Goal: Task Accomplishment & Management: Use online tool/utility

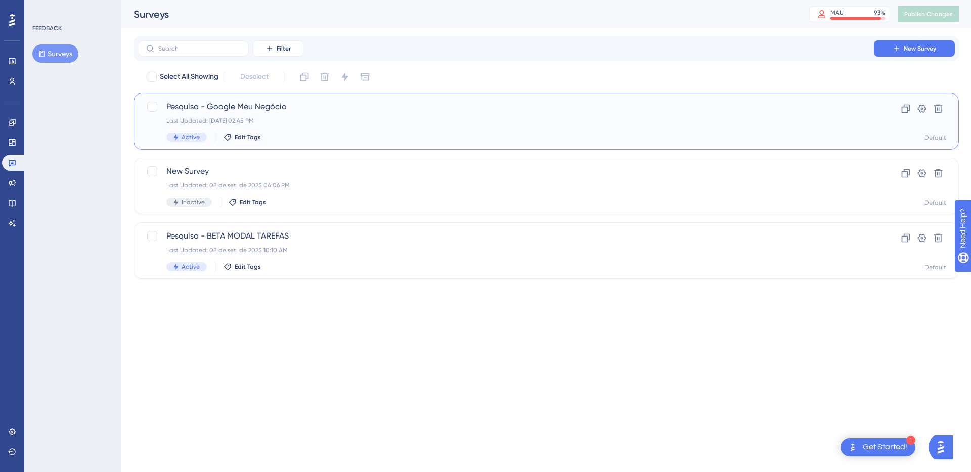
click at [349, 102] on span "Pesquisa - Google Meu Negócio" at bounding box center [505, 107] width 679 height 12
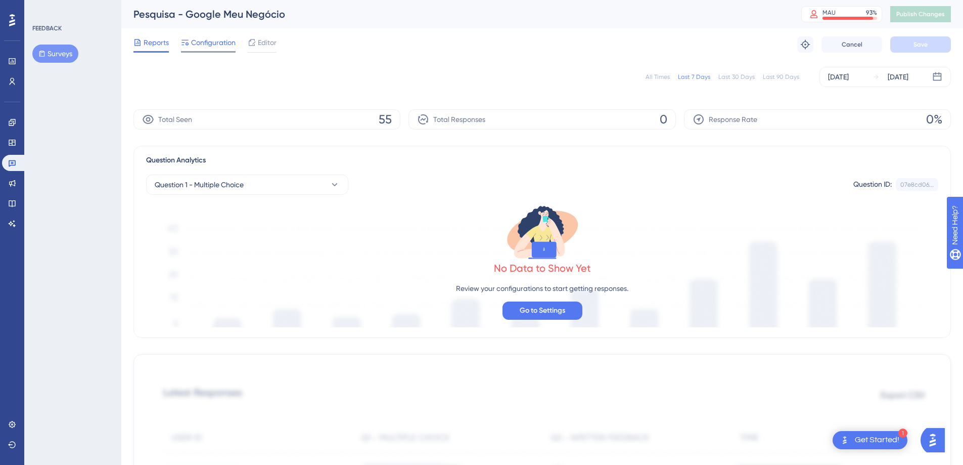
click at [207, 39] on span "Configuration" at bounding box center [213, 42] width 45 height 12
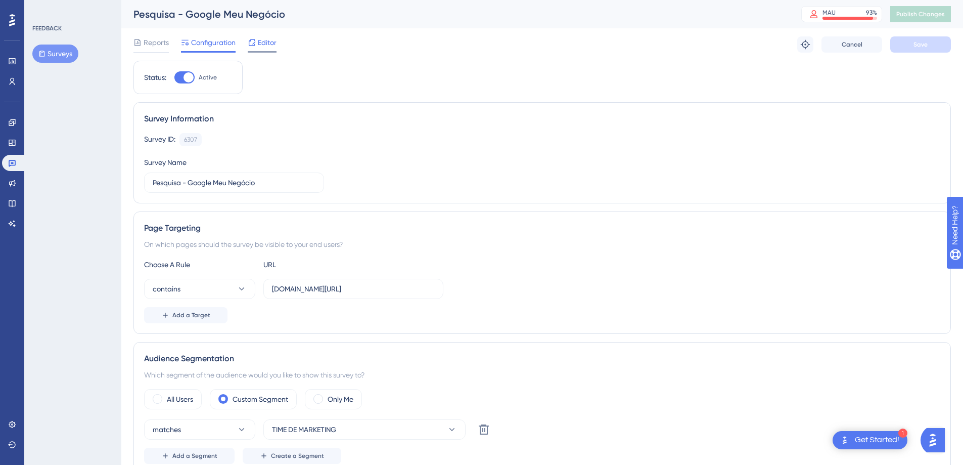
click at [252, 47] on div at bounding box center [252, 42] width 8 height 12
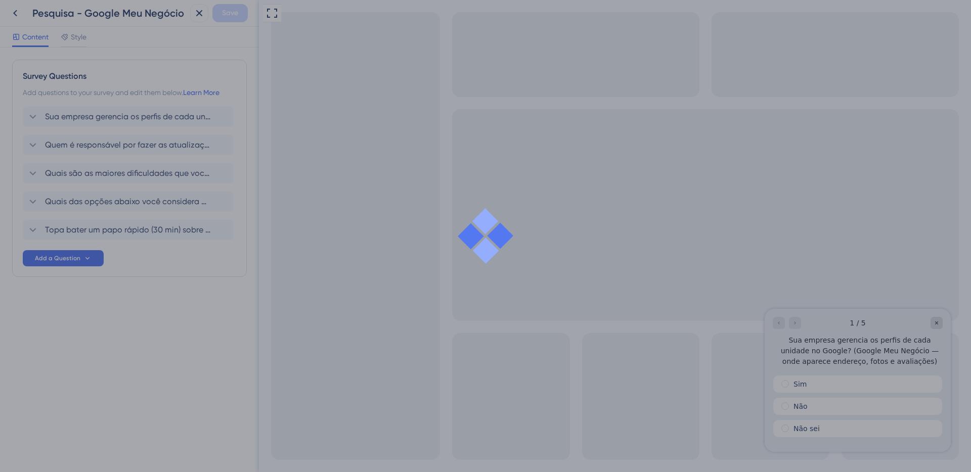
click at [24, 15] on div at bounding box center [485, 236] width 971 height 472
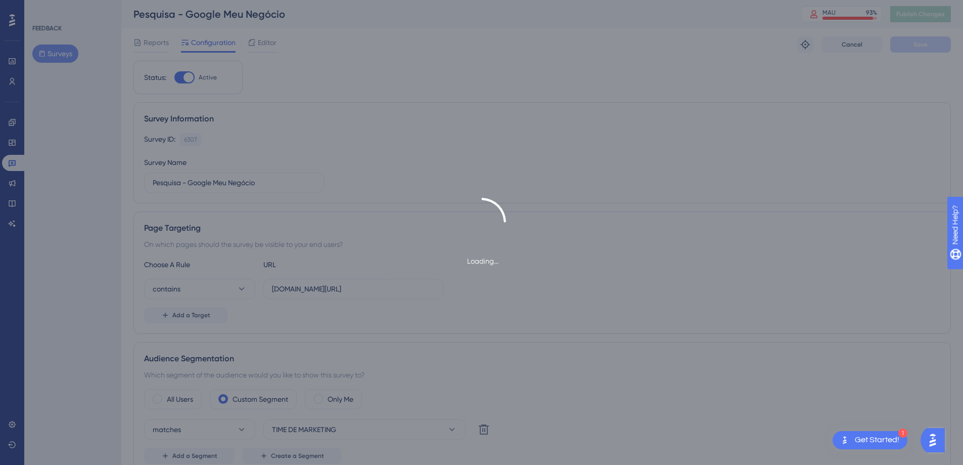
click at [398, 103] on div "Survey Information Survey ID: 6307 Copy Survey Name Pesquisa - Google Meu Negóc…" at bounding box center [543, 152] width 818 height 101
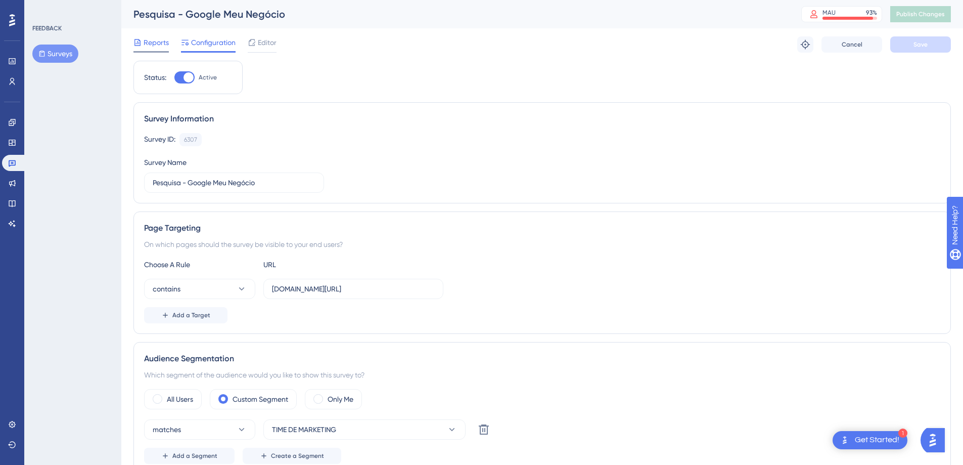
click at [152, 47] on span "Reports" at bounding box center [156, 42] width 25 height 12
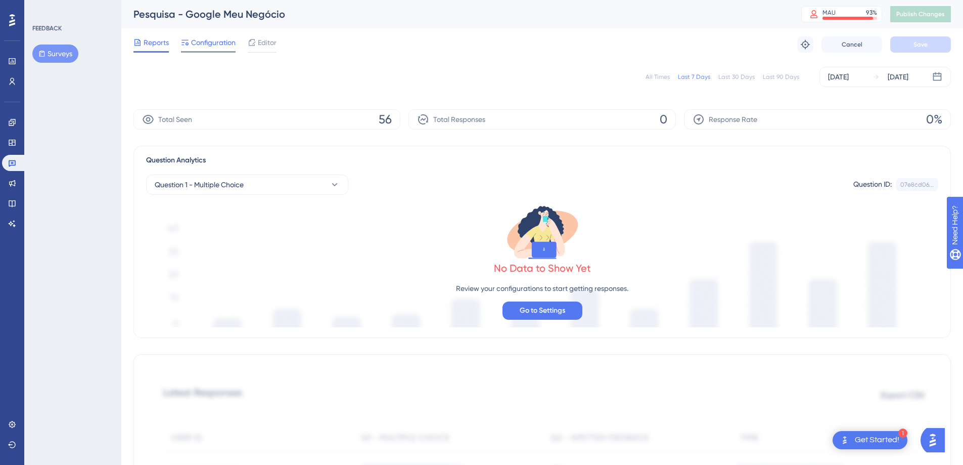
click at [222, 44] on span "Configuration" at bounding box center [213, 42] width 45 height 12
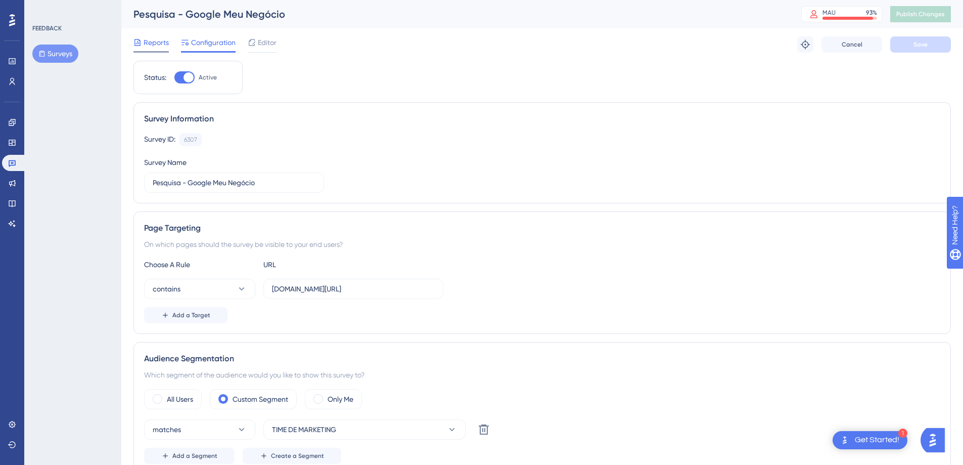
click at [155, 42] on span "Reports" at bounding box center [156, 42] width 25 height 12
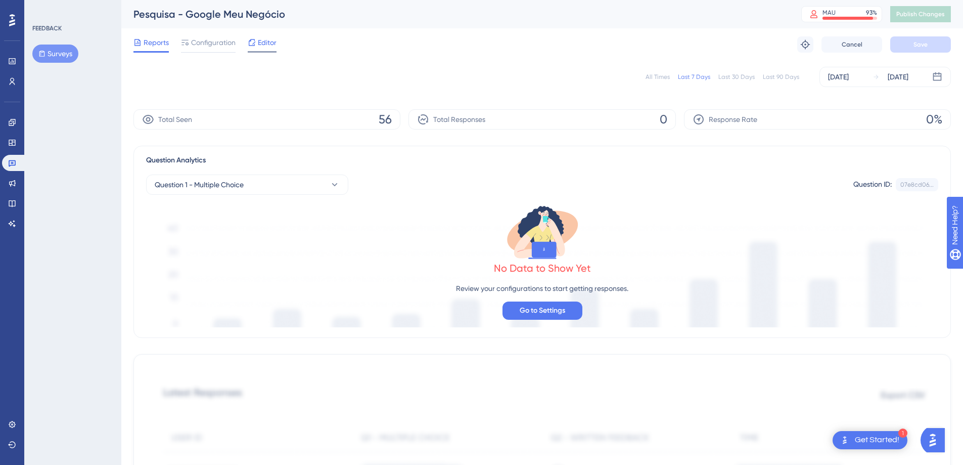
click at [272, 43] on span "Editor" at bounding box center [267, 42] width 19 height 12
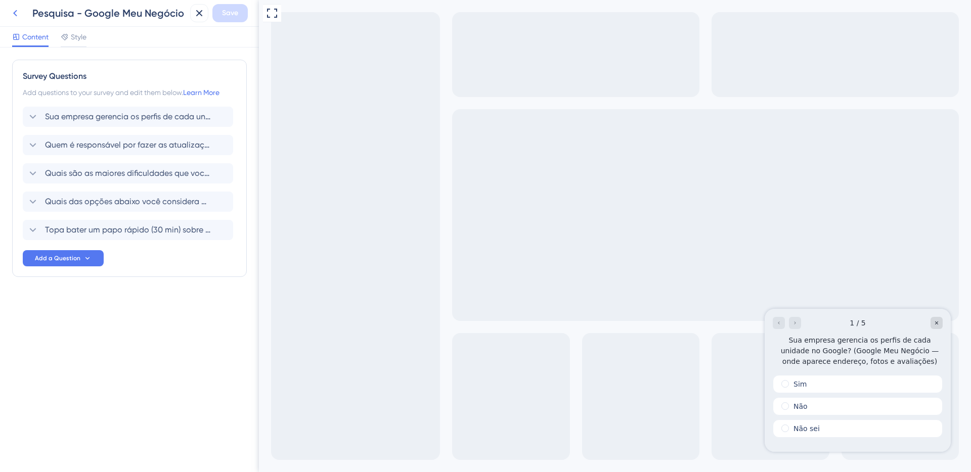
click at [21, 13] on button at bounding box center [15, 13] width 18 height 18
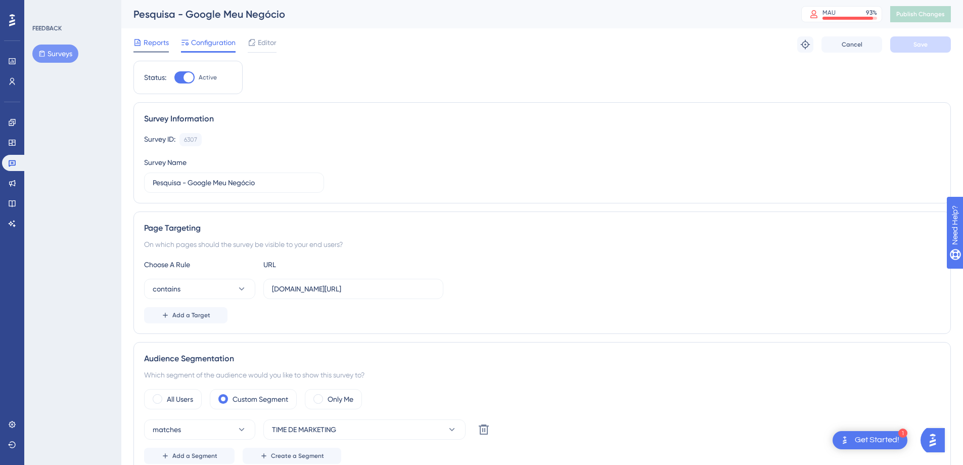
click at [146, 37] on span "Reports" at bounding box center [156, 42] width 25 height 12
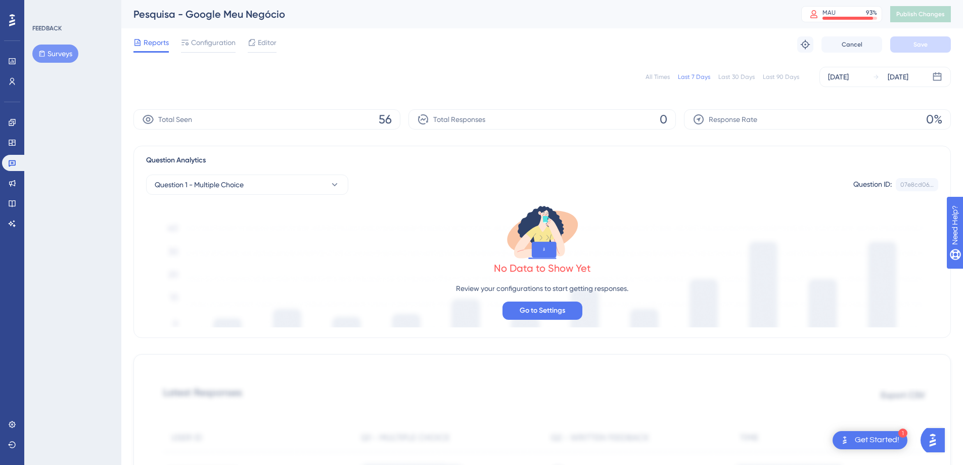
click at [55, 57] on button "Surveys" at bounding box center [55, 54] width 46 height 18
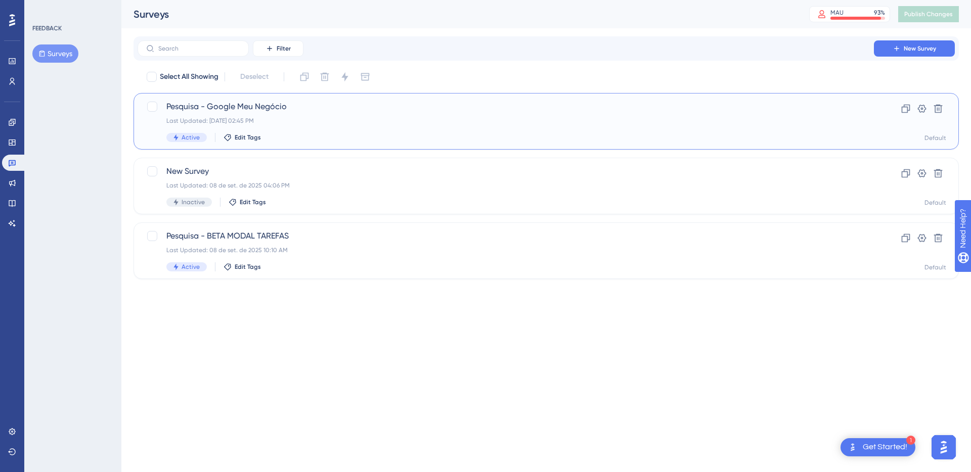
click at [295, 117] on div "Last Updated: [DATE] 02:45 PM" at bounding box center [505, 121] width 679 height 8
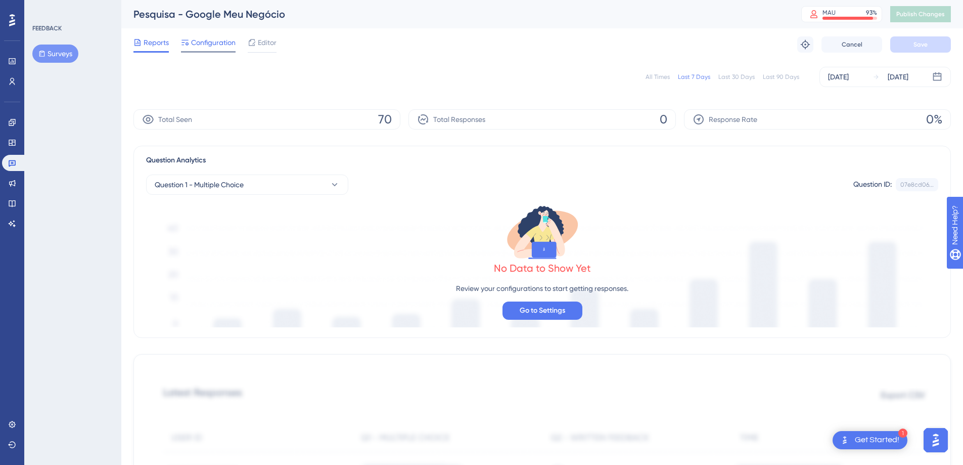
click at [218, 43] on span "Configuration" at bounding box center [213, 42] width 45 height 12
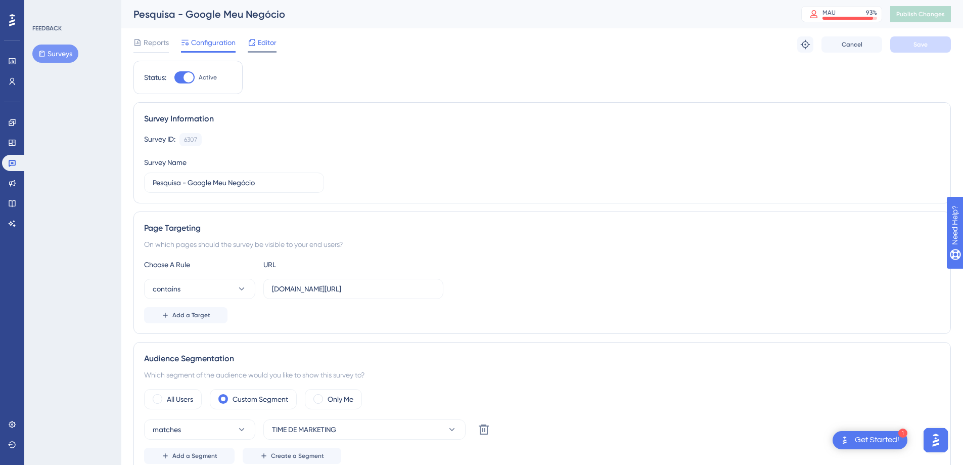
click at [253, 46] on icon at bounding box center [252, 42] width 7 height 7
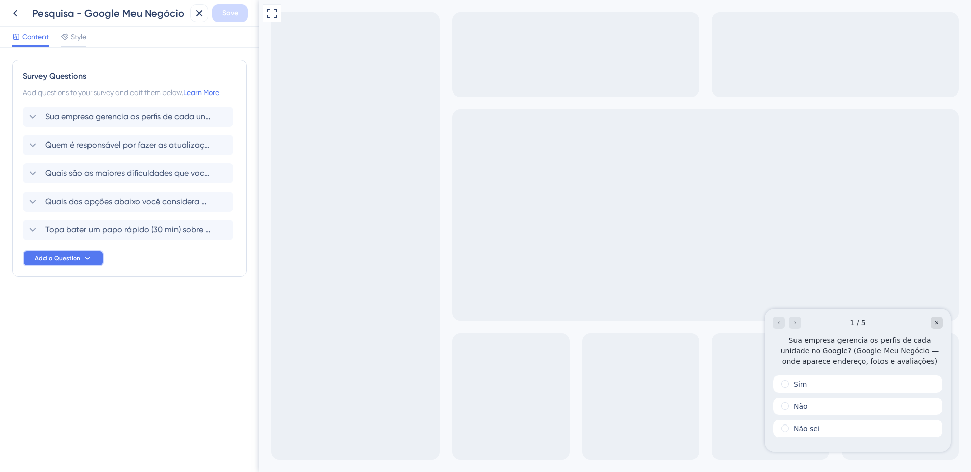
click at [89, 266] on button "Add a Question" at bounding box center [63, 258] width 81 height 16
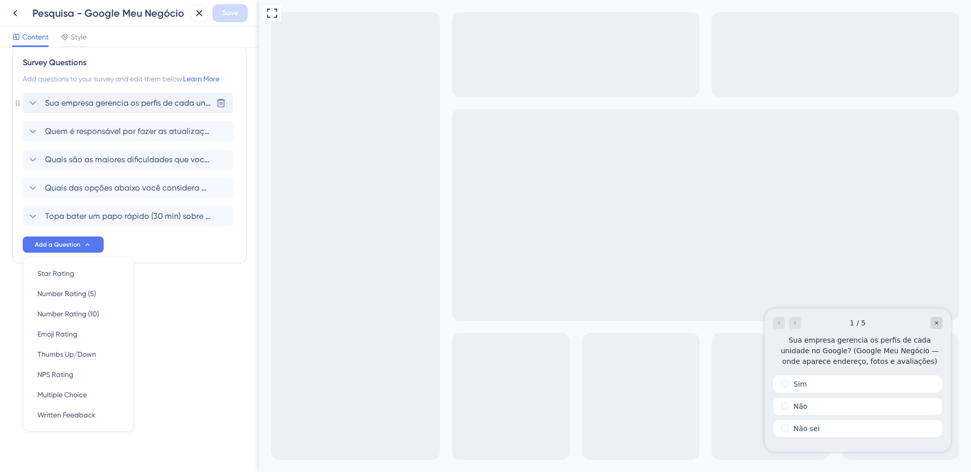
click at [104, 105] on span "Sua empresa gerencia os perfis de cada unidade no Google? (Google Meu Negócio —…" at bounding box center [128, 103] width 167 height 12
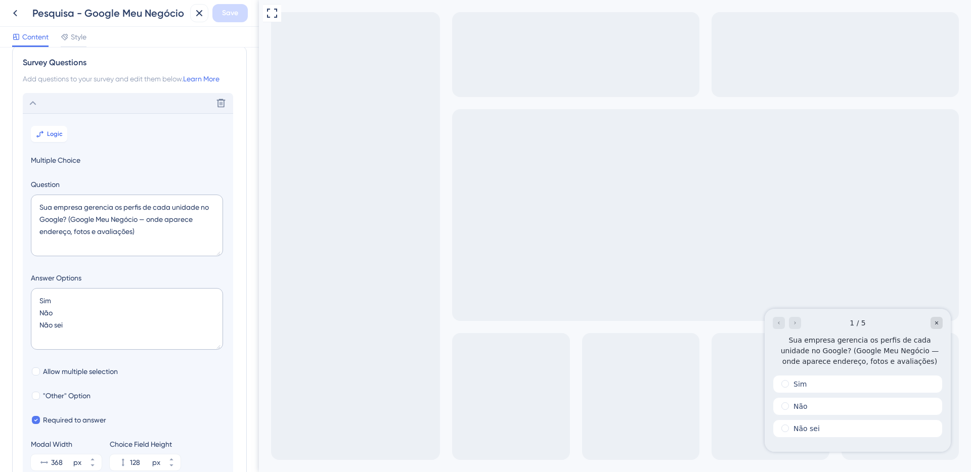
scroll to position [59, 0]
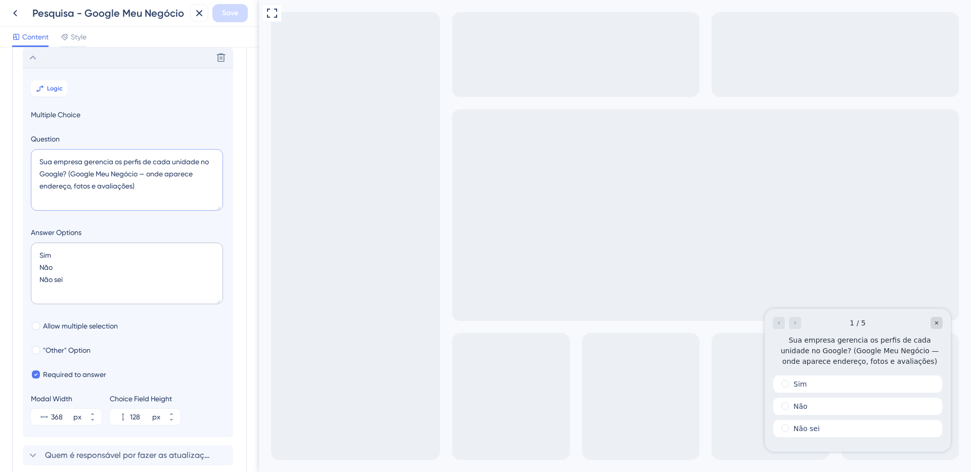
click at [42, 164] on textarea "Sua empresa gerencia os perfis de cada unidade no Google? (Google Meu Negócio —…" at bounding box center [127, 180] width 192 height 62
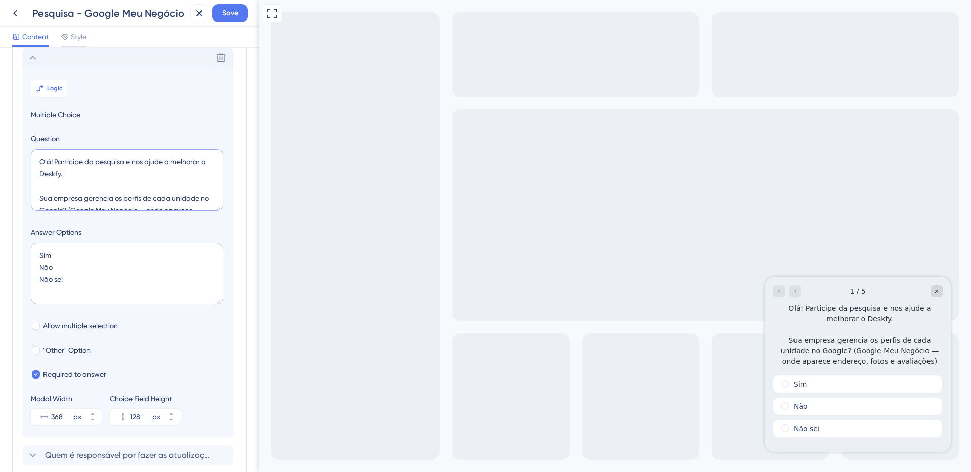
click at [72, 176] on textarea "Olá! Participe da pesquisa e nos ajude a melhorar o Deskfy. Sua empresa gerenci…" at bounding box center [127, 180] width 192 height 62
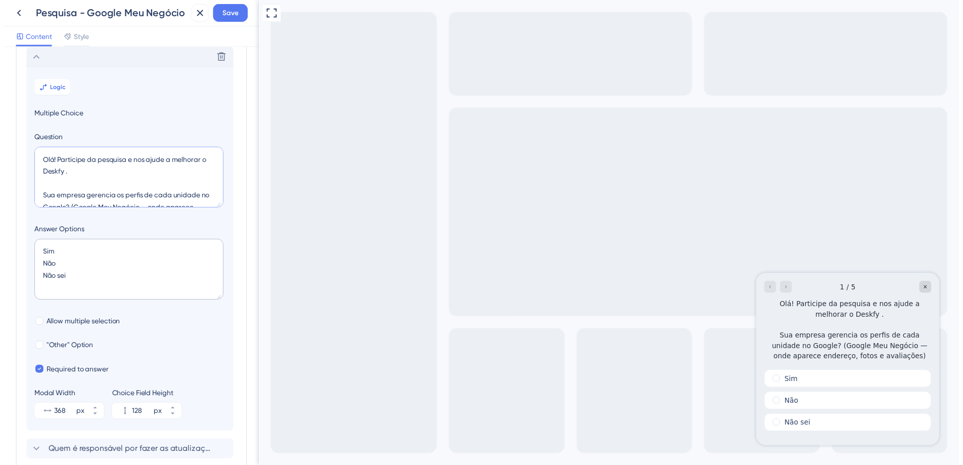
scroll to position [57, 0]
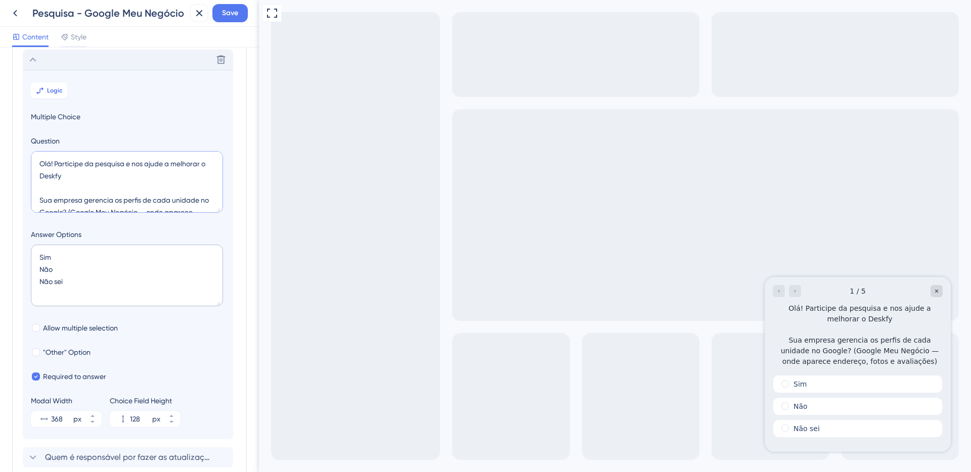
click at [92, 164] on textarea "Olá! Participe da pesquisa e nos ajude a melhorar o Deskfy Sua empresa gerencia…" at bounding box center [127, 182] width 192 height 62
click at [98, 166] on textarea "Olá! Participe dessa pesquisa e nos ajude a melhorar o Deskfy Sua empresa geren…" at bounding box center [127, 182] width 192 height 62
click at [102, 174] on textarea "Olá! Participe desta pesquisa e nos ajude a melhorar o Deskfy Sua empresa geren…" at bounding box center [127, 182] width 192 height 62
click at [74, 165] on textarea "Olá! Participe desta pesquisa e nos ajude a melhorar o Deskfy Sua empresa geren…" at bounding box center [127, 182] width 192 height 62
click at [179, 163] on textarea "Olá! Participe desta pesquisa e nos ajude a melhorar o Deskfy Sua empresa geren…" at bounding box center [127, 182] width 192 height 62
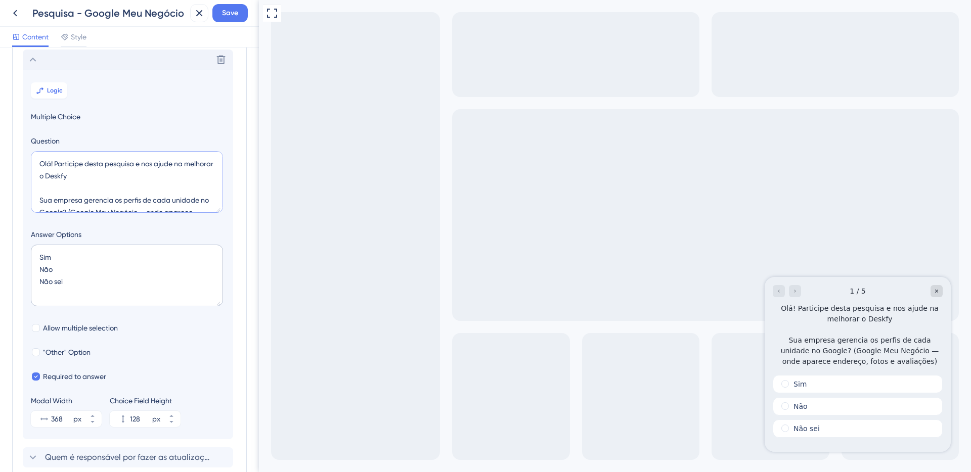
click at [69, 179] on textarea "Olá! Participe desta pesquisa e nos ajude na melhorar o Deskfy Sua empresa gere…" at bounding box center [127, 182] width 192 height 62
click at [60, 179] on textarea "Olá! Participe desta pesquisa e nos ajude na melhoraia contínua do Deskfy Sua e…" at bounding box center [127, 182] width 192 height 62
click at [157, 174] on textarea "Olá! Participe desta pesquisa e nos ajude na melhoria contínua do Deskfy Sua em…" at bounding box center [127, 182] width 192 height 62
type textarea "Olá! Participe desta pesquisa e nos ajude na melhoria contínua do Deskfy. Sua e…"
click at [222, 19] on button "Save" at bounding box center [229, 13] width 35 height 18
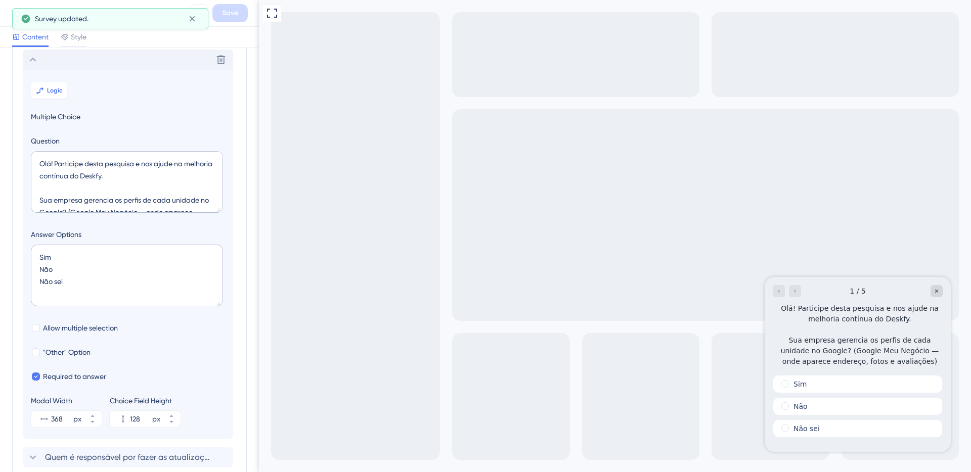
click at [9, 19] on button at bounding box center [15, 13] width 18 height 18
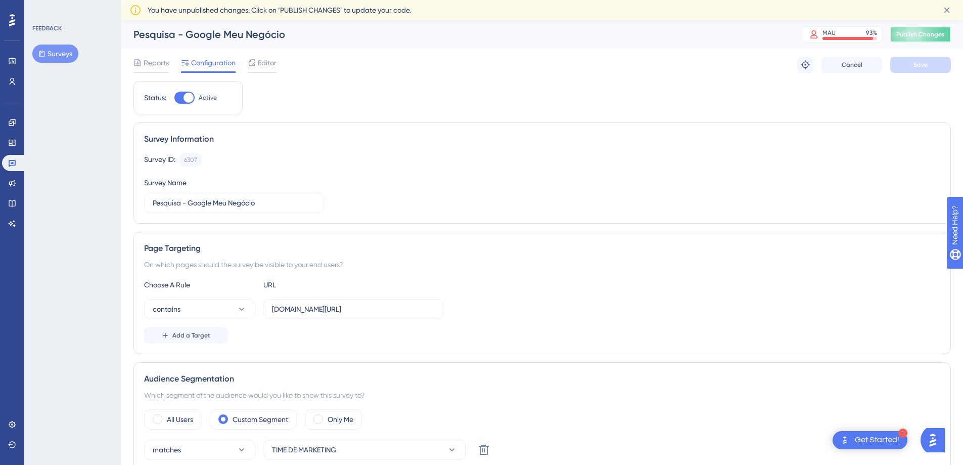
click at [936, 32] on span "Publish Changes" at bounding box center [921, 34] width 49 height 8
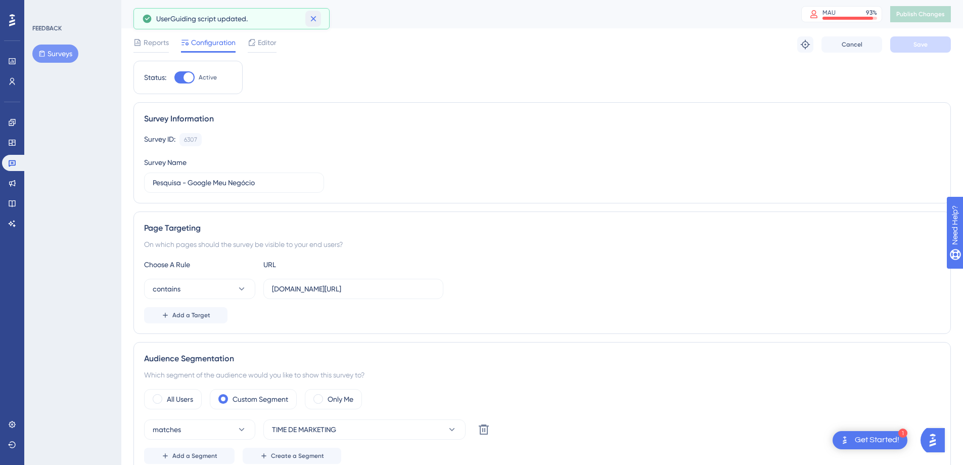
click at [309, 15] on icon at bounding box center [314, 19] width 10 height 10
click at [153, 46] on span "Reports" at bounding box center [156, 42] width 25 height 12
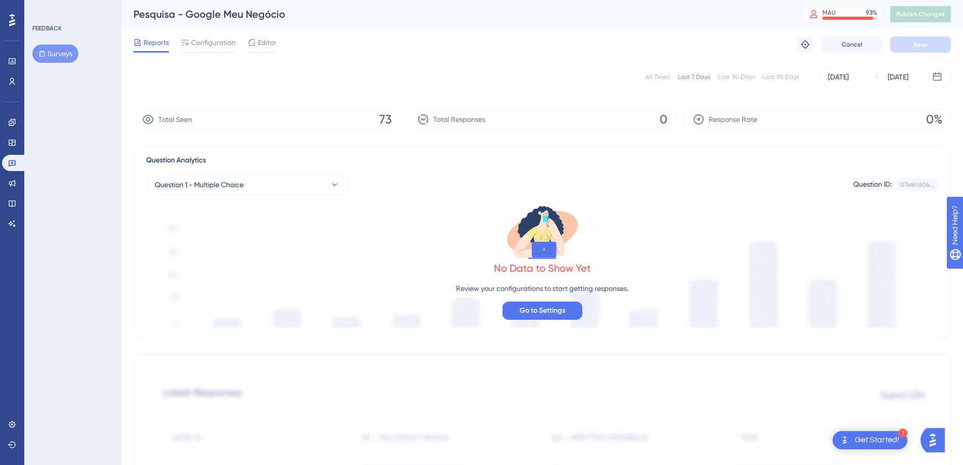
click at [54, 52] on button "Surveys" at bounding box center [55, 54] width 46 height 18
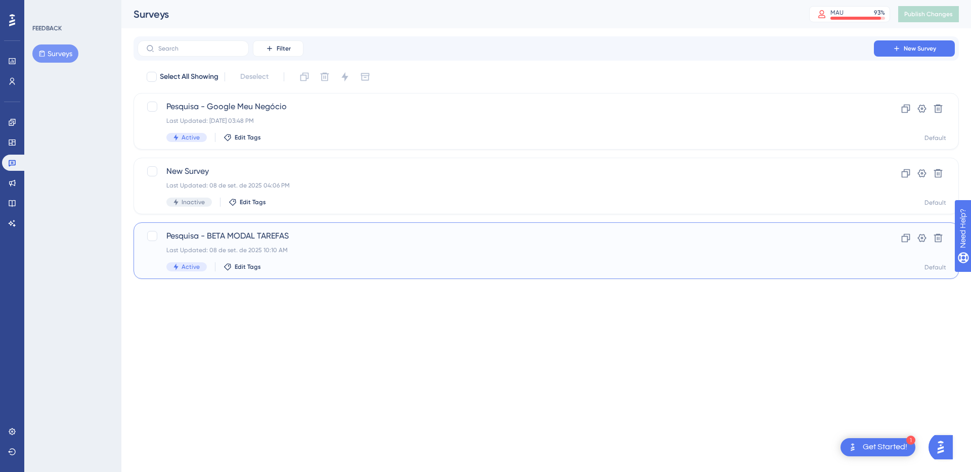
click at [444, 234] on span "Pesquisa - BETA MODAL TAREFAS" at bounding box center [505, 236] width 679 height 12
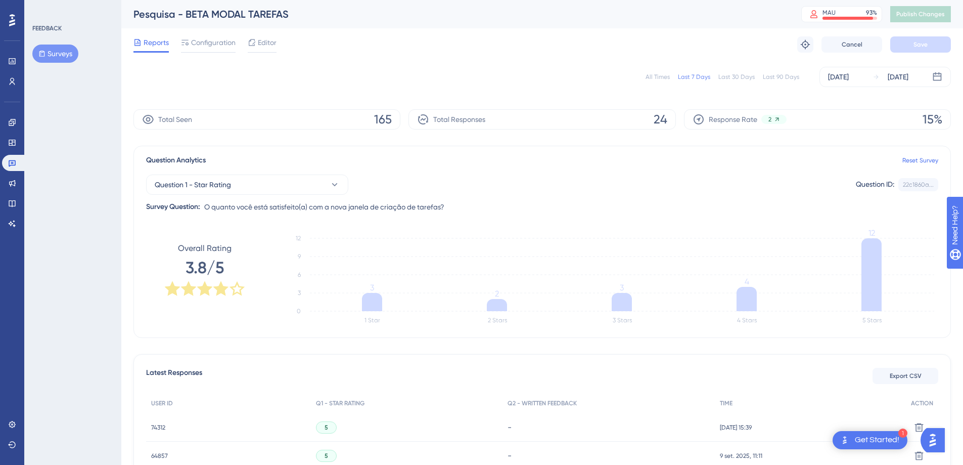
click at [54, 64] on div "FEEDBACK Surveys" at bounding box center [72, 232] width 97 height 465
click at [54, 59] on button "Surveys" at bounding box center [55, 54] width 46 height 18
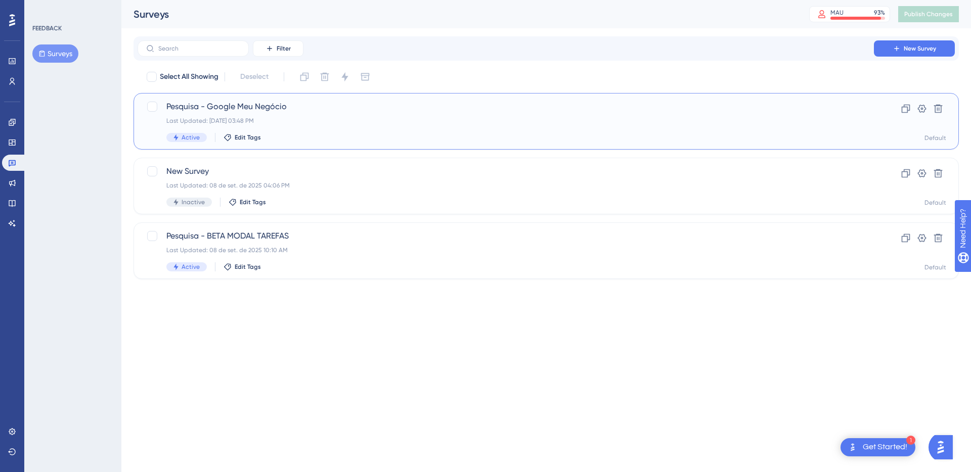
click at [173, 99] on div "Pesquisa - Google Meu Negócio Last Updated: 09 de set. de 2025 03:48 PM Active …" at bounding box center [546, 121] width 825 height 57
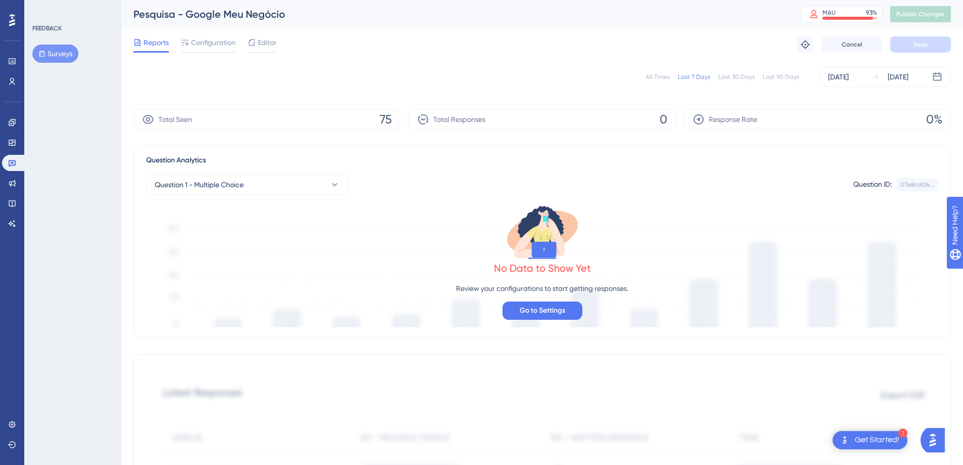
click at [56, 56] on button "Surveys" at bounding box center [55, 54] width 46 height 18
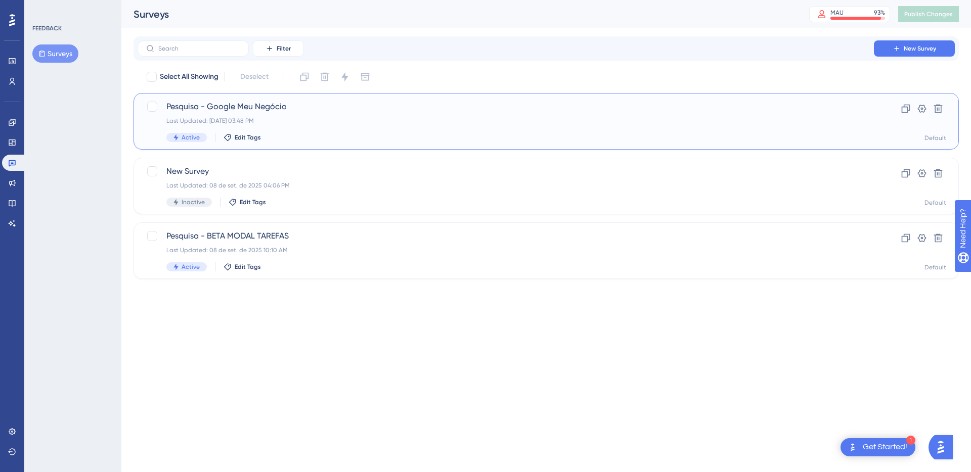
click at [627, 132] on div "Pesquisa - Google Meu Negócio Last Updated: 09 de set. de 2025 03:48 PM Active …" at bounding box center [505, 121] width 679 height 41
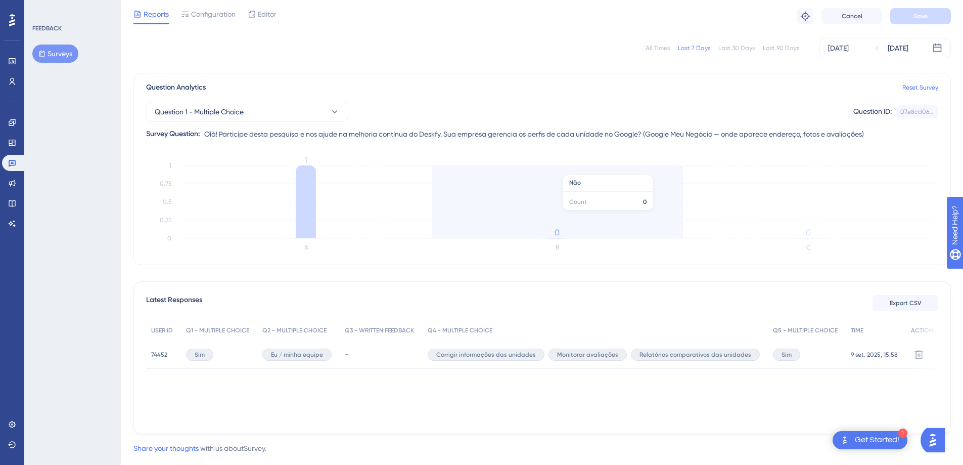
scroll to position [54, 0]
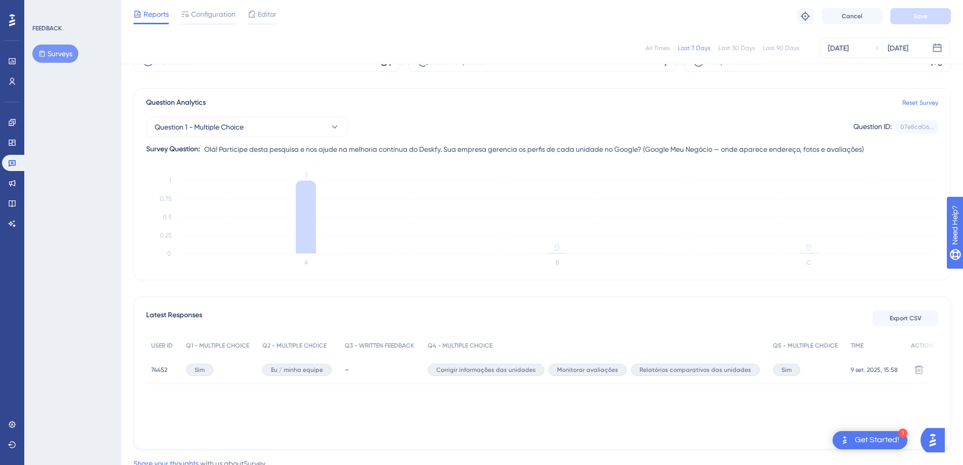
click at [53, 53] on button "Surveys" at bounding box center [55, 54] width 46 height 18
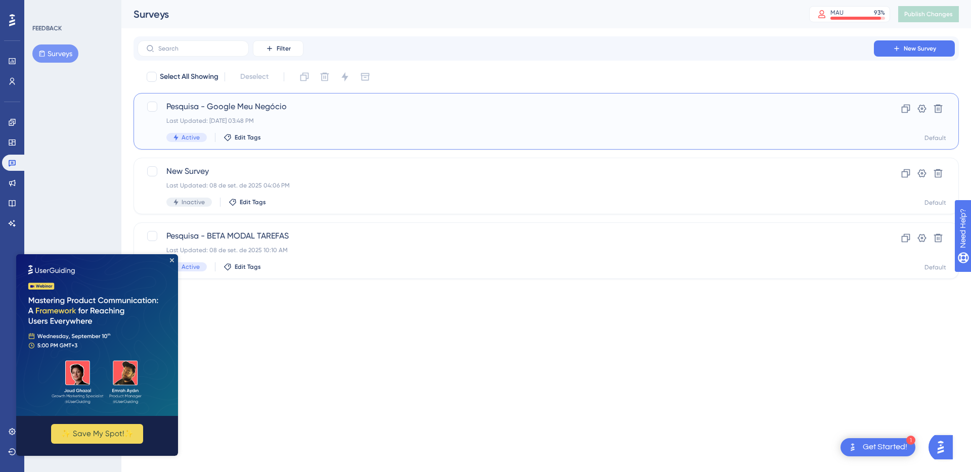
click at [282, 120] on div "Last Updated: 09 de set. de 2025 03:48 PM" at bounding box center [505, 121] width 679 height 8
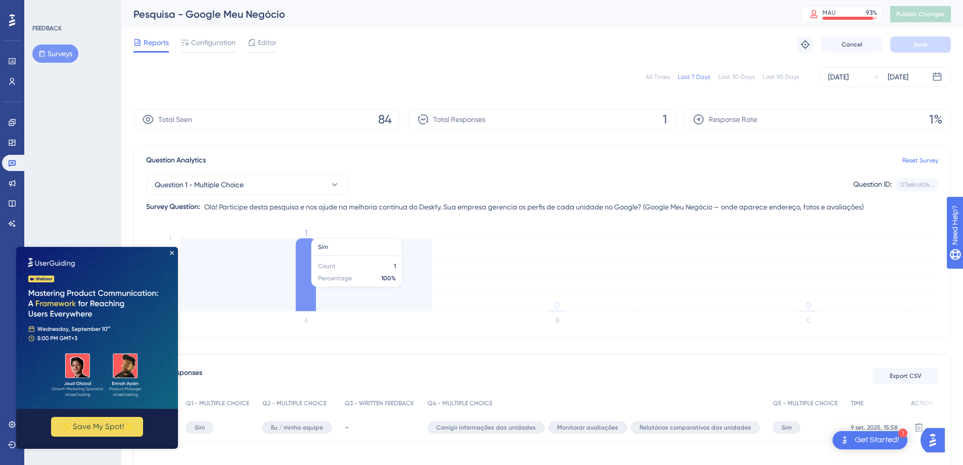
scroll to position [91, 0]
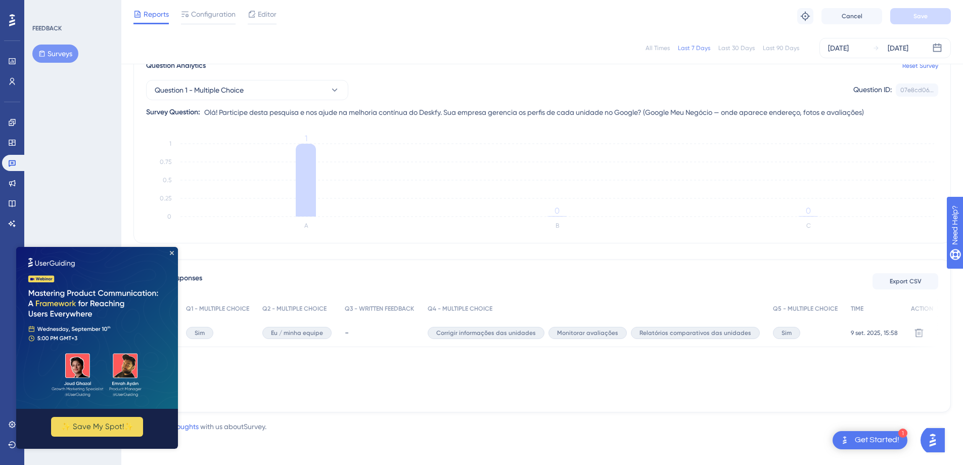
click at [176, 247] on img at bounding box center [97, 328] width 162 height 162
click at [171, 254] on icon "Close Preview" at bounding box center [172, 253] width 4 height 4
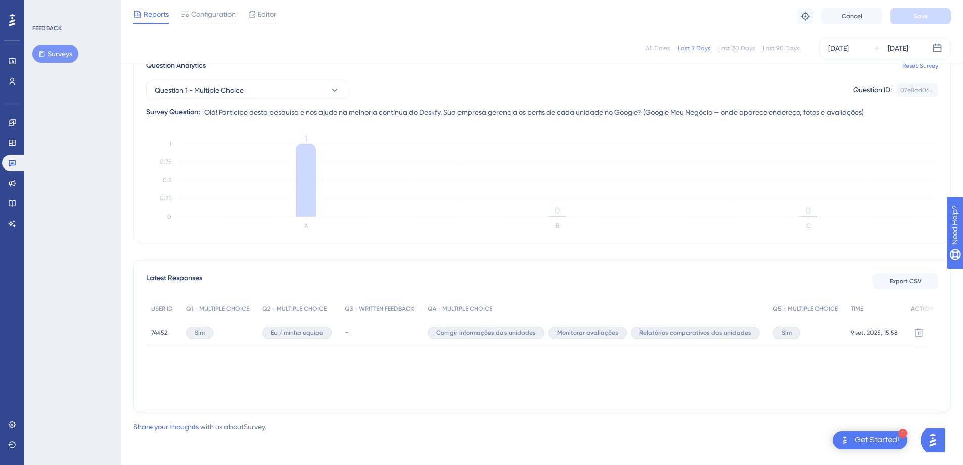
click at [161, 330] on span "74452" at bounding box center [159, 333] width 16 height 8
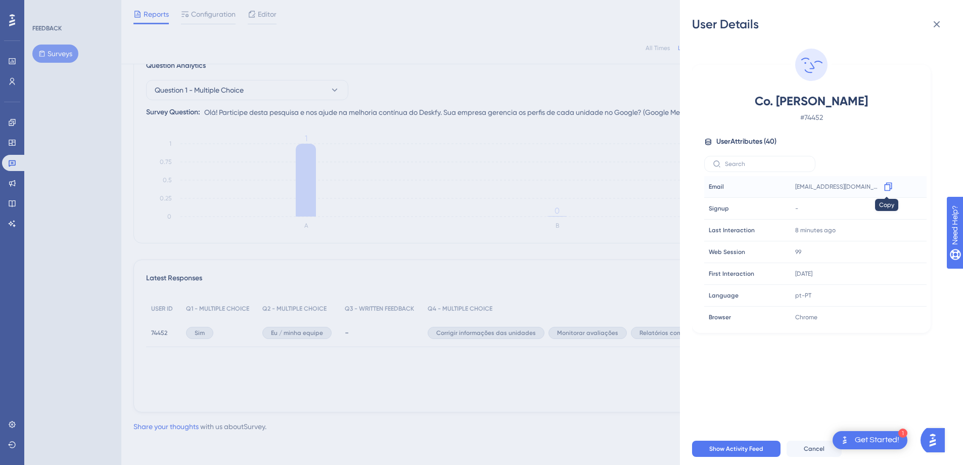
click at [891, 187] on icon at bounding box center [889, 187] width 10 height 10
click at [844, 115] on span "# 74452" at bounding box center [812, 117] width 178 height 12
click at [943, 25] on icon at bounding box center [937, 24] width 12 height 12
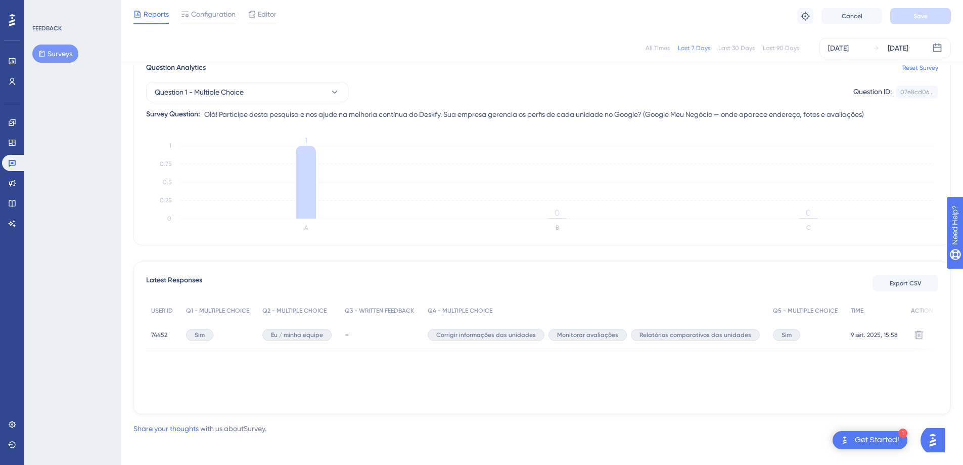
click at [57, 52] on button "Surveys" at bounding box center [55, 54] width 46 height 18
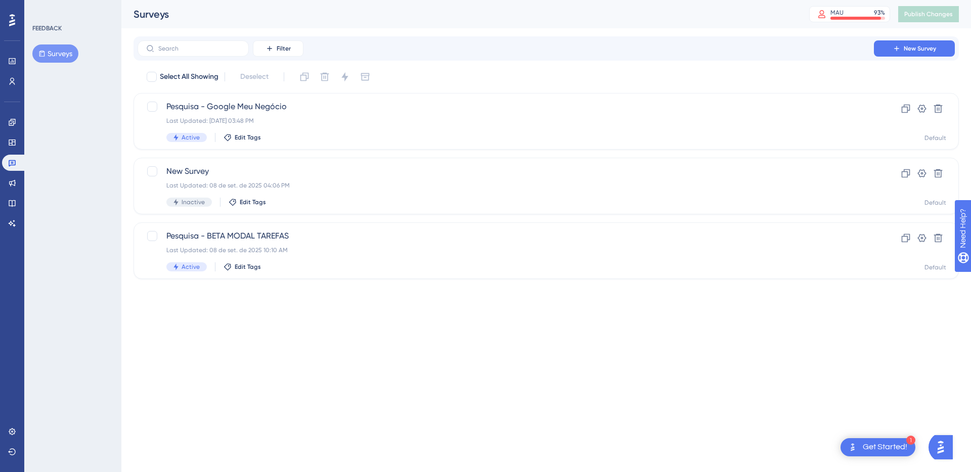
click at [324, 0] on html "1 Get Started! Performance Users Engagement Widgets Feedback Product Updates Kn…" at bounding box center [485, 0] width 971 height 0
click at [242, 118] on div "Last Updated: 09 de set. de 2025 03:48 PM" at bounding box center [505, 121] width 679 height 8
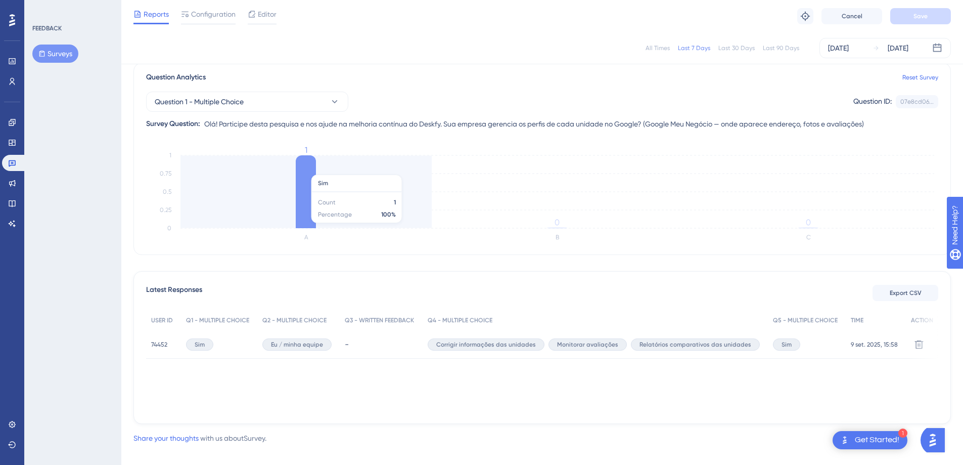
scroll to position [91, 0]
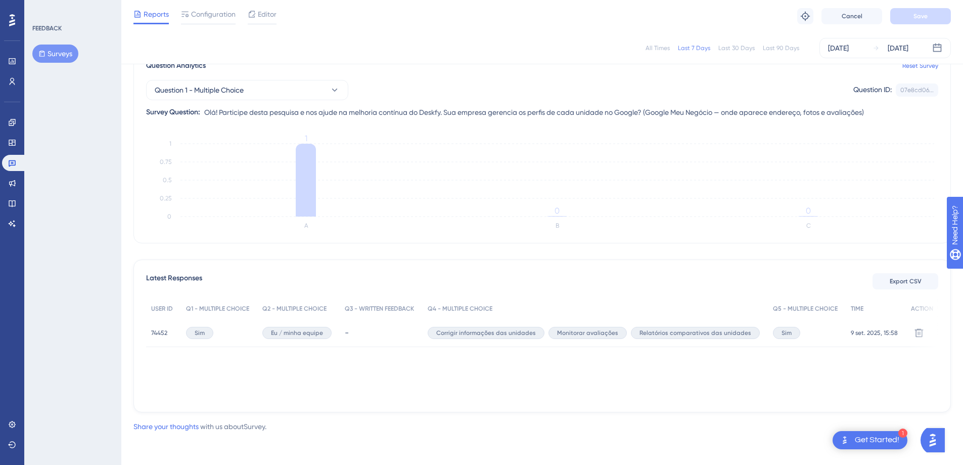
click at [157, 326] on div "74452 74452" at bounding box center [159, 333] width 16 height 28
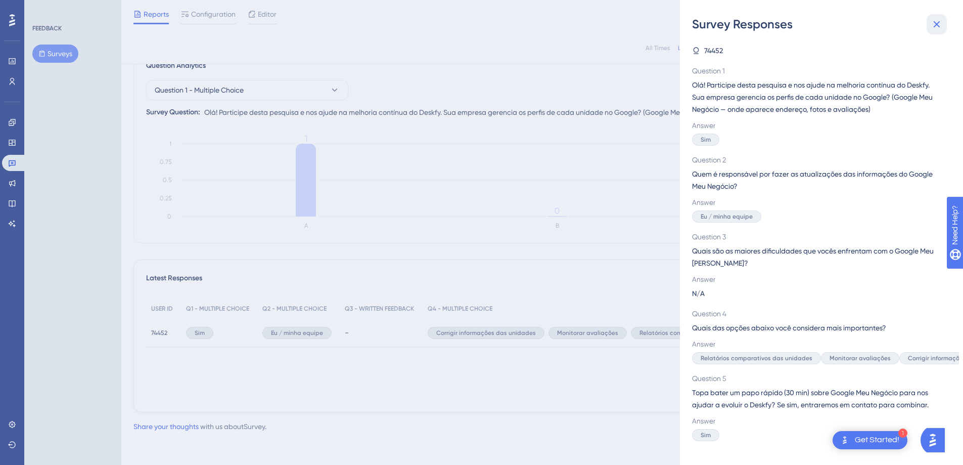
click at [939, 23] on icon at bounding box center [937, 24] width 12 height 12
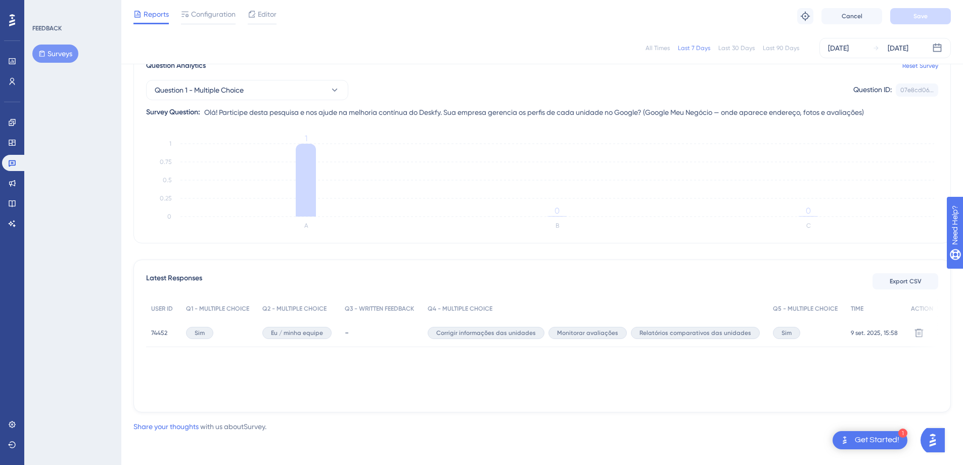
click at [158, 332] on span "74452" at bounding box center [159, 333] width 16 height 8
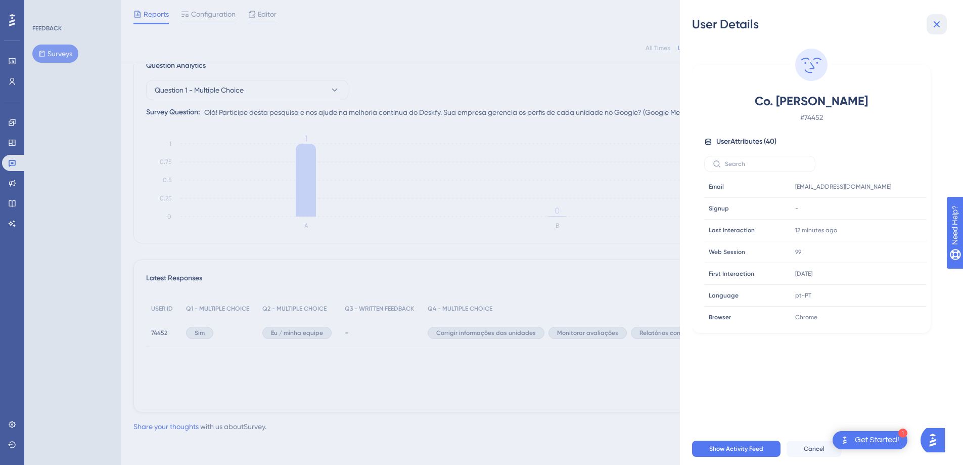
click at [934, 31] on button at bounding box center [937, 24] width 20 height 20
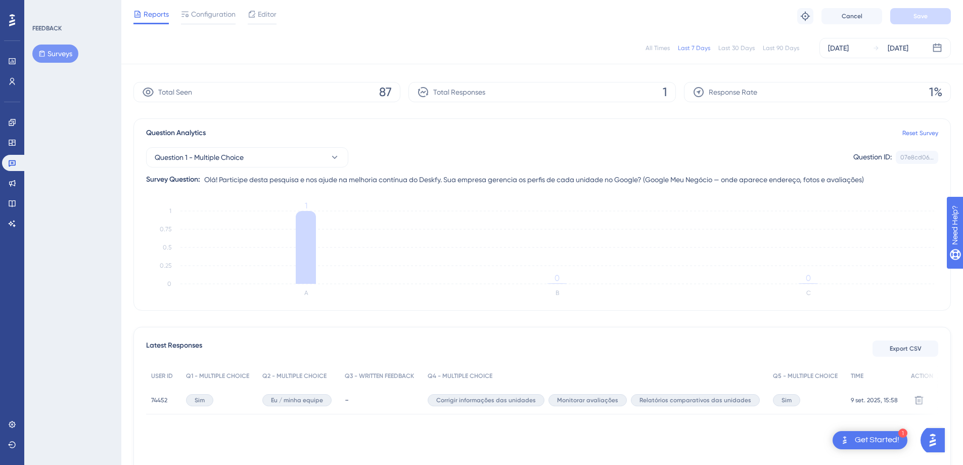
scroll to position [0, 0]
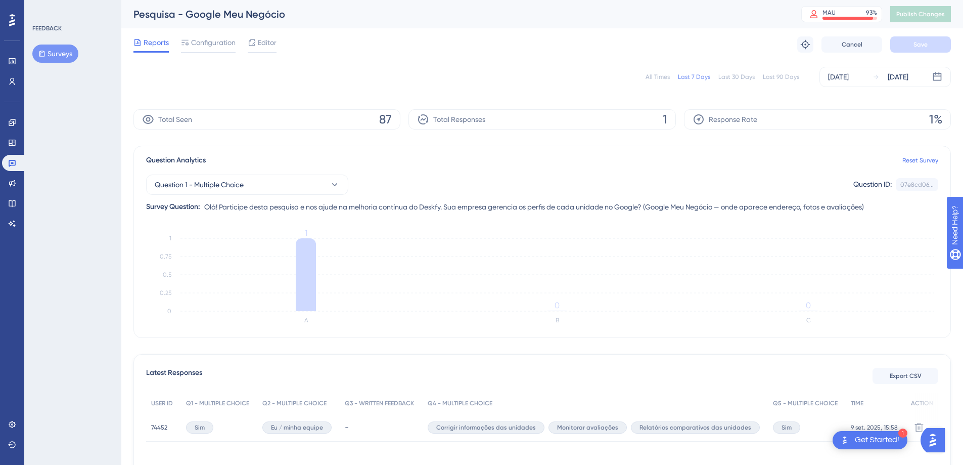
click at [59, 56] on button "Surveys" at bounding box center [55, 54] width 46 height 18
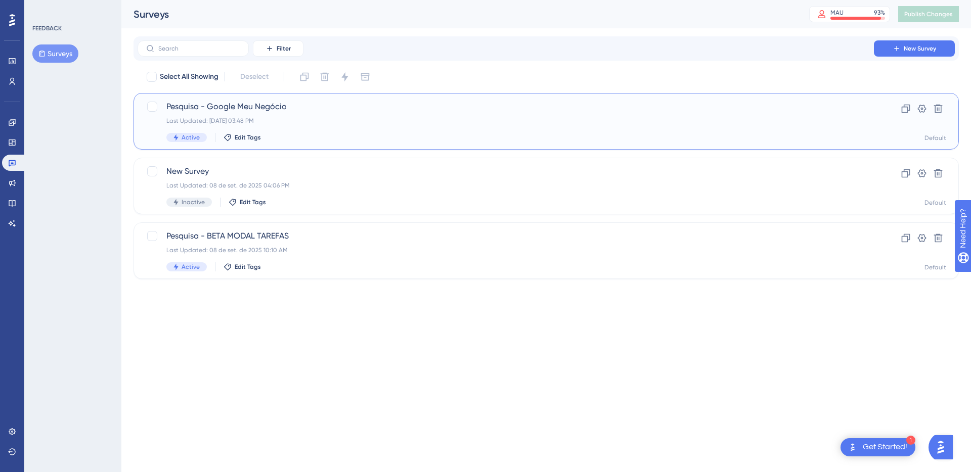
click at [298, 118] on div "Last Updated: 09 de set. de 2025 03:48 PM" at bounding box center [505, 121] width 679 height 8
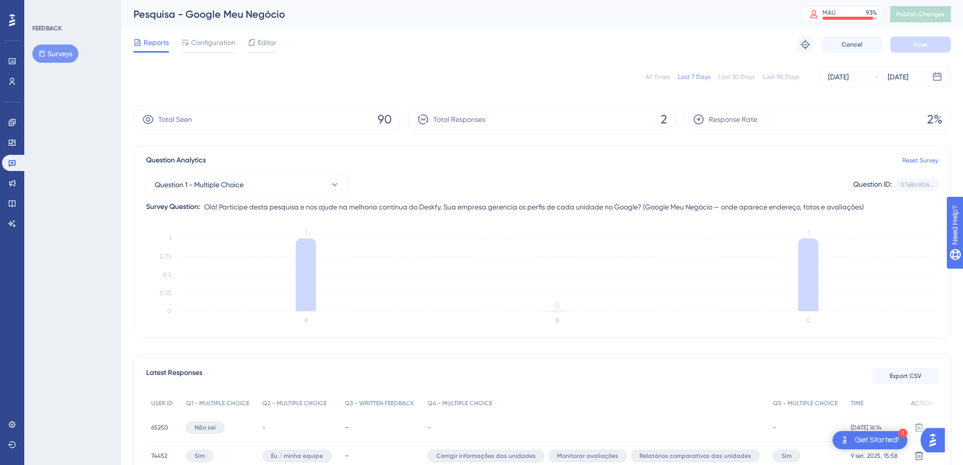
click at [61, 51] on button "Surveys" at bounding box center [55, 54] width 46 height 18
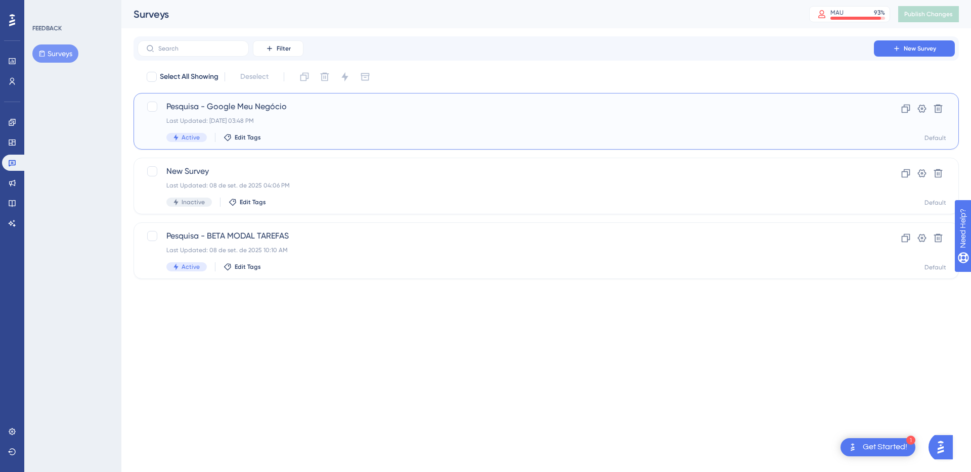
click at [366, 120] on div "Last Updated: 09 de set. de 2025 03:48 PM" at bounding box center [505, 121] width 679 height 8
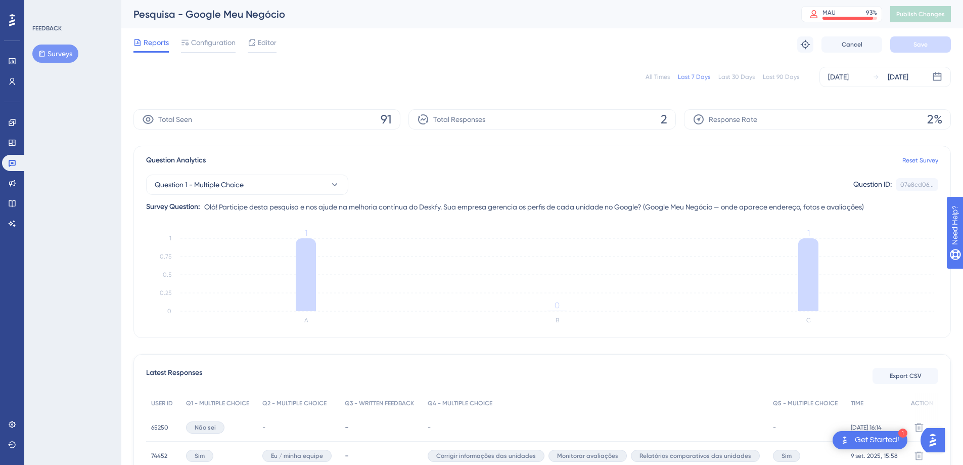
click at [54, 53] on button "Surveys" at bounding box center [55, 54] width 46 height 18
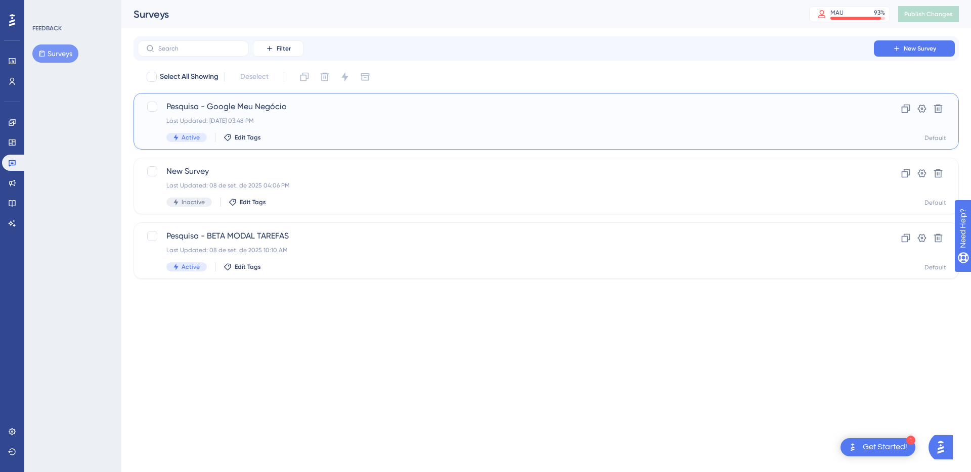
click at [431, 102] on span "Pesquisa - Google Meu Negócio" at bounding box center [505, 107] width 679 height 12
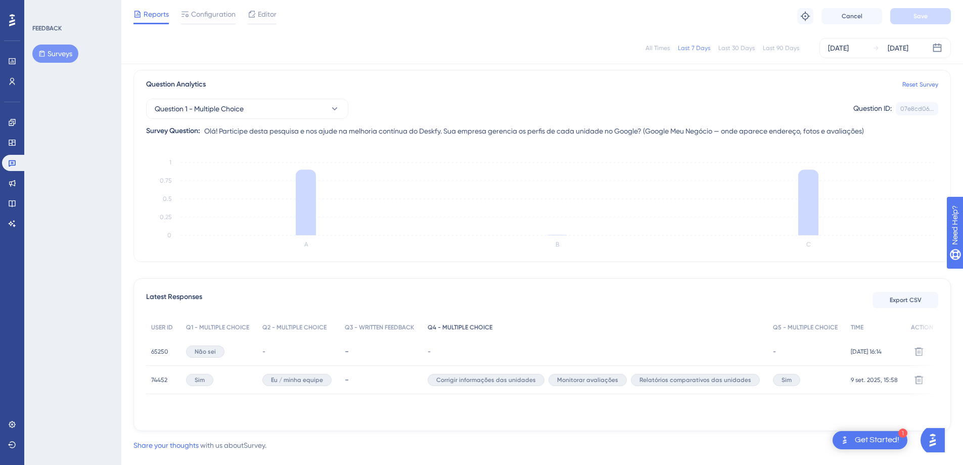
scroll to position [91, 0]
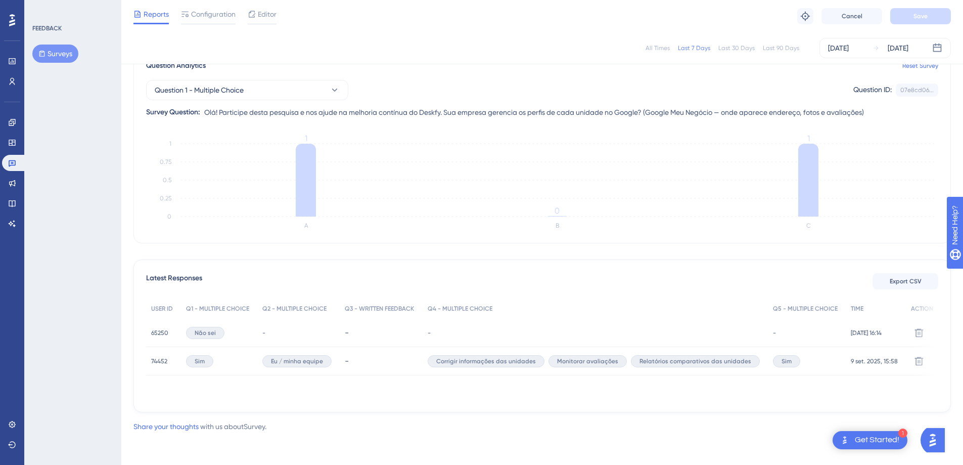
click at [394, 350] on div "-" at bounding box center [381, 361] width 82 height 28
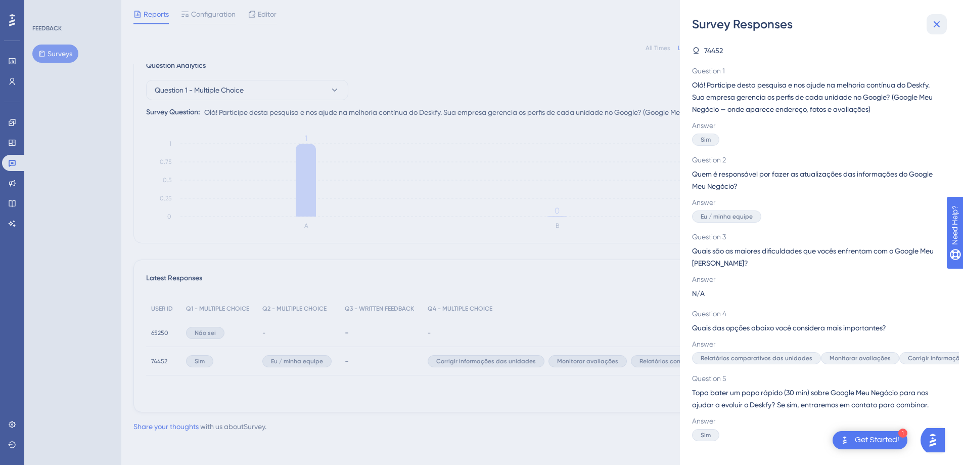
click at [941, 28] on icon at bounding box center [937, 24] width 12 height 12
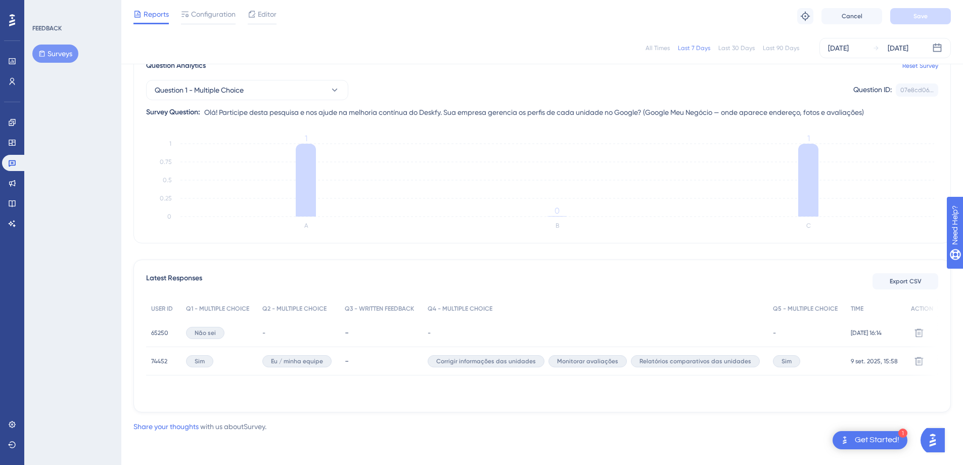
click at [151, 15] on span "Reports" at bounding box center [156, 14] width 25 height 12
click at [69, 57] on button "Surveys" at bounding box center [55, 54] width 46 height 18
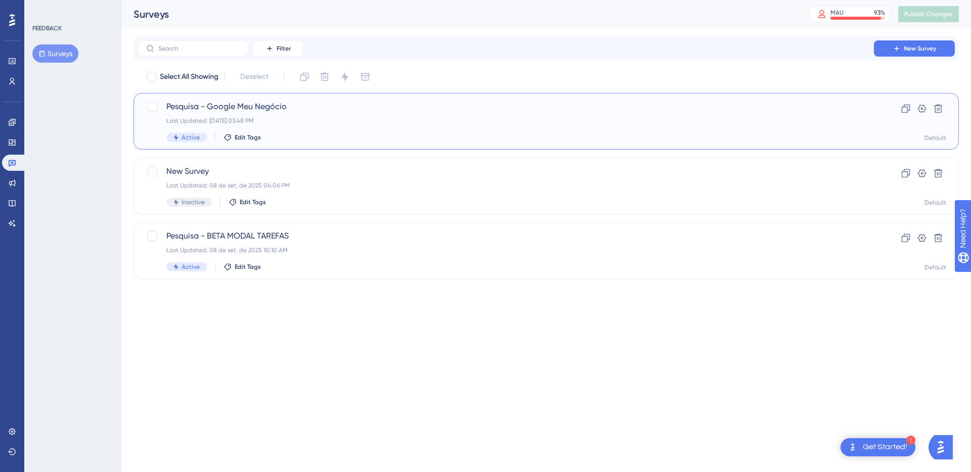
click at [332, 123] on div "Last Updated: 09 de set. de 2025 03:48 PM" at bounding box center [505, 121] width 679 height 8
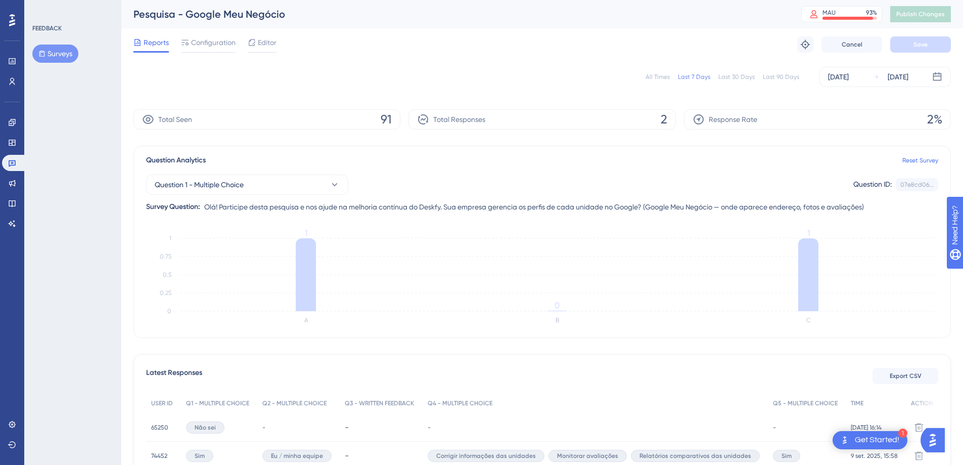
scroll to position [91, 0]
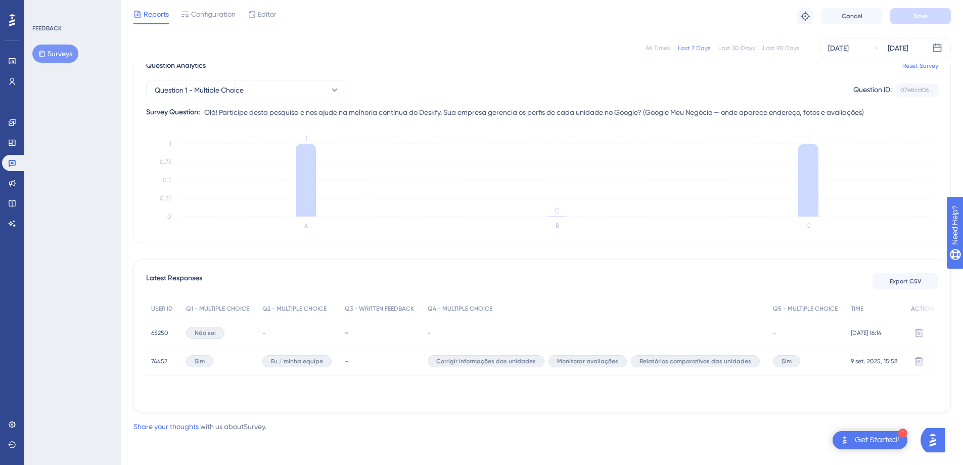
click at [43, 50] on button "Surveys" at bounding box center [55, 54] width 46 height 18
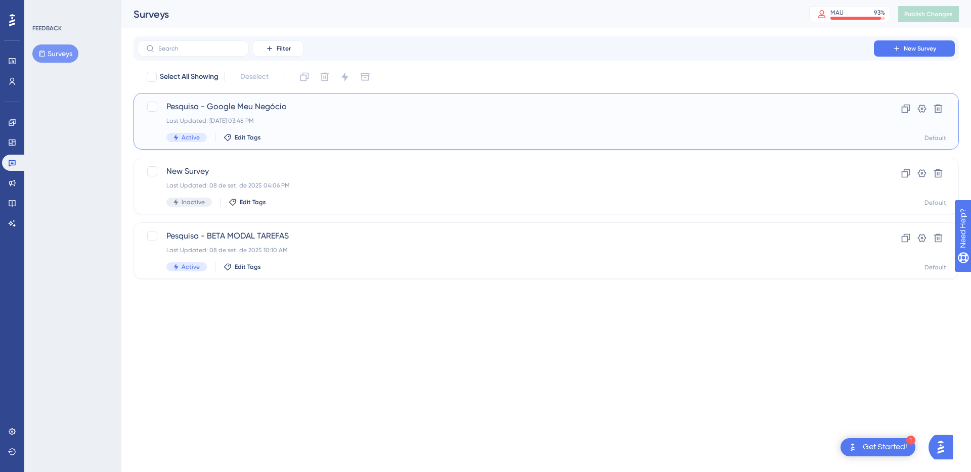
click at [594, 105] on span "Pesquisa - Google Meu Negócio" at bounding box center [505, 107] width 679 height 12
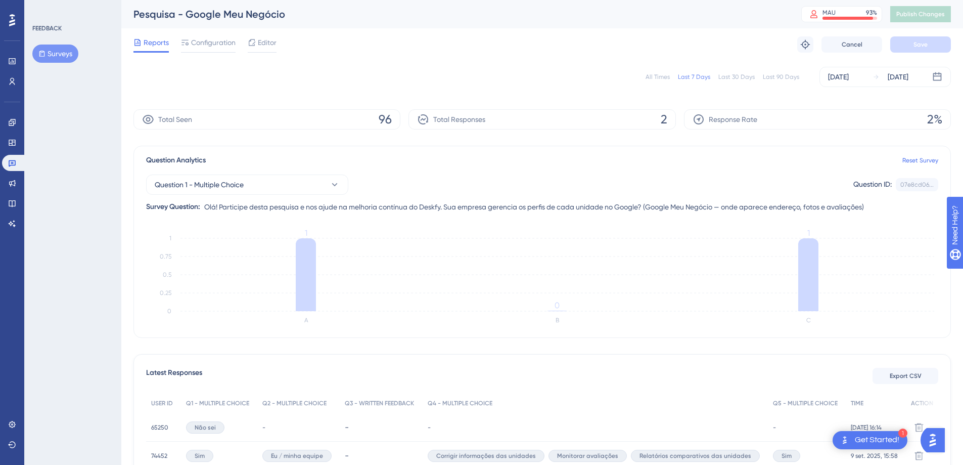
click at [66, 57] on button "Surveys" at bounding box center [55, 54] width 46 height 18
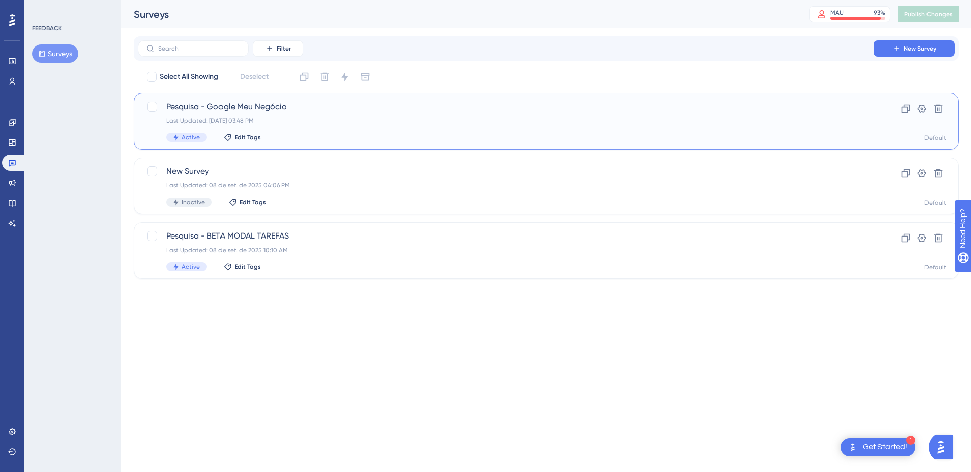
click at [361, 107] on span "Pesquisa - Google Meu Negócio" at bounding box center [505, 107] width 679 height 12
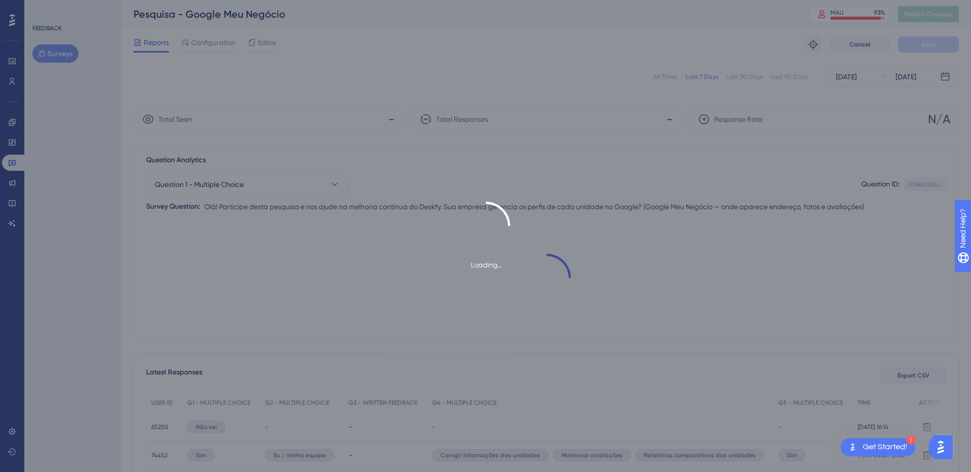
click at [352, 112] on div "Loading..." at bounding box center [485, 236] width 971 height 472
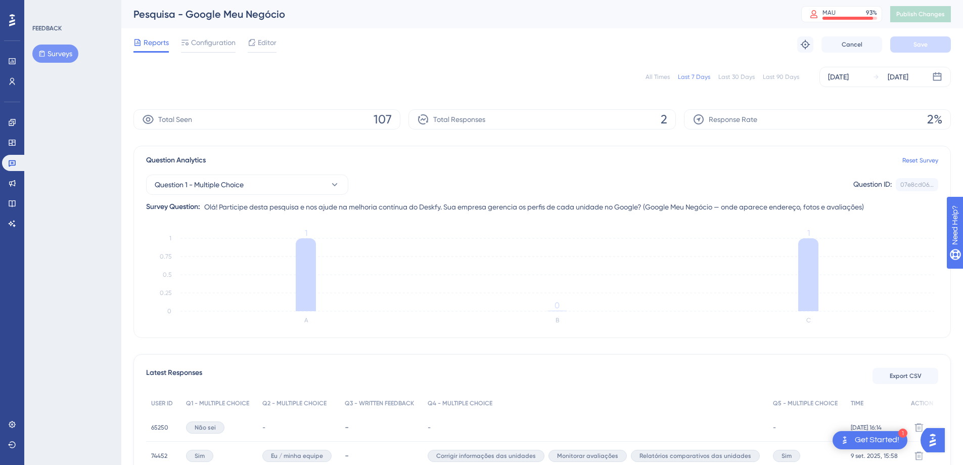
click at [56, 59] on button "Surveys" at bounding box center [55, 54] width 46 height 18
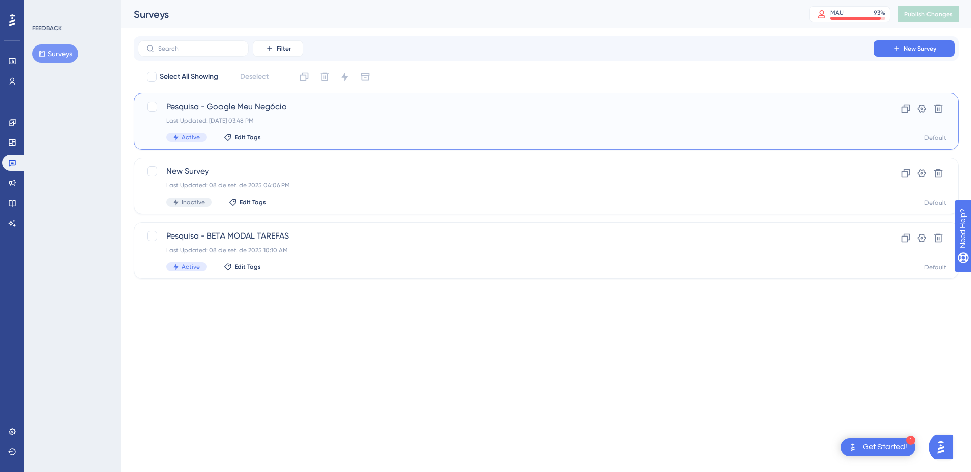
click at [434, 124] on div "Last Updated: 09 de set. de 2025 03:48 PM" at bounding box center [505, 121] width 679 height 8
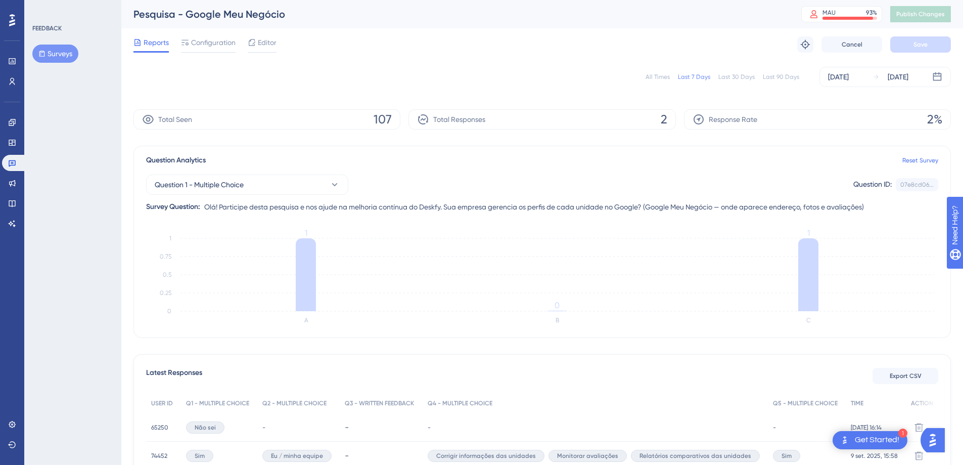
click at [73, 58] on button "Surveys" at bounding box center [55, 54] width 46 height 18
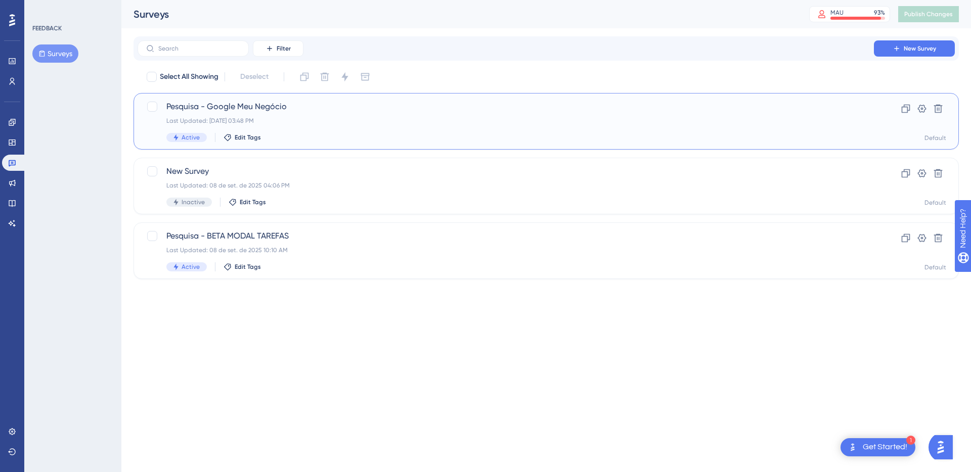
click at [377, 120] on div "Last Updated: 09 de set. de 2025 03:48 PM" at bounding box center [505, 121] width 679 height 8
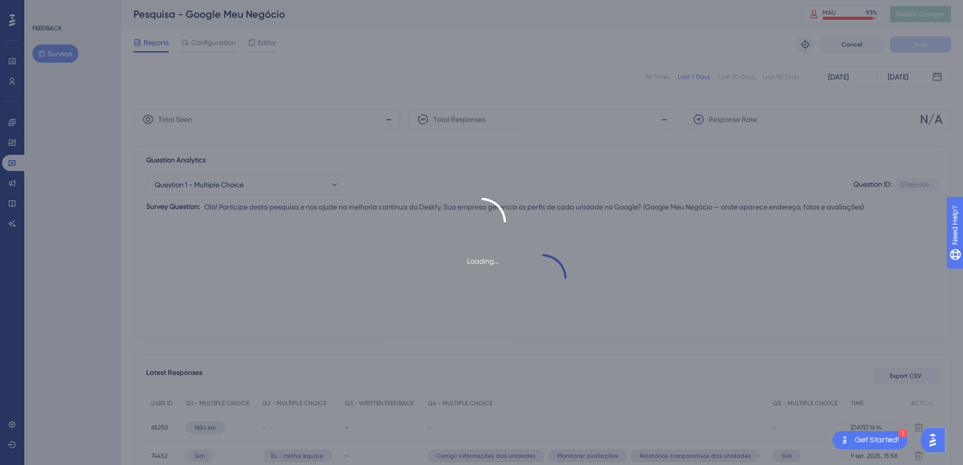
click at [377, 120] on div "Loading..." at bounding box center [481, 232] width 963 height 465
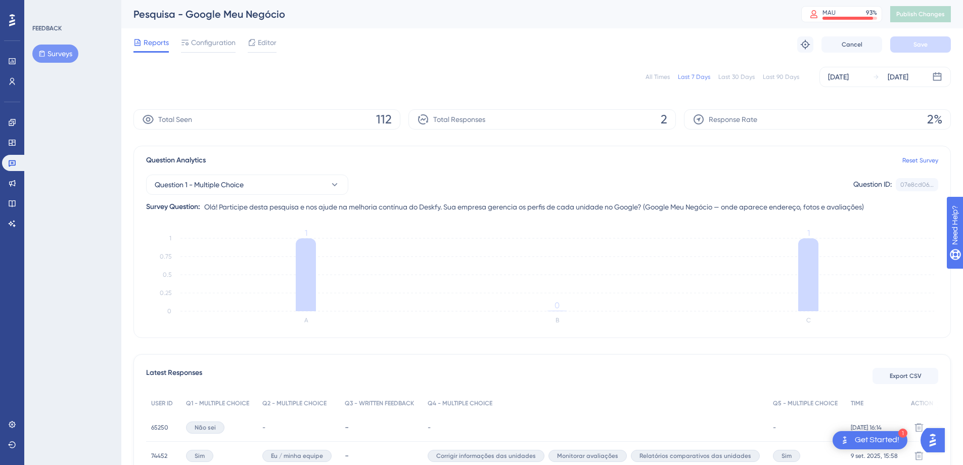
click at [50, 57] on button "Surveys" at bounding box center [55, 54] width 46 height 18
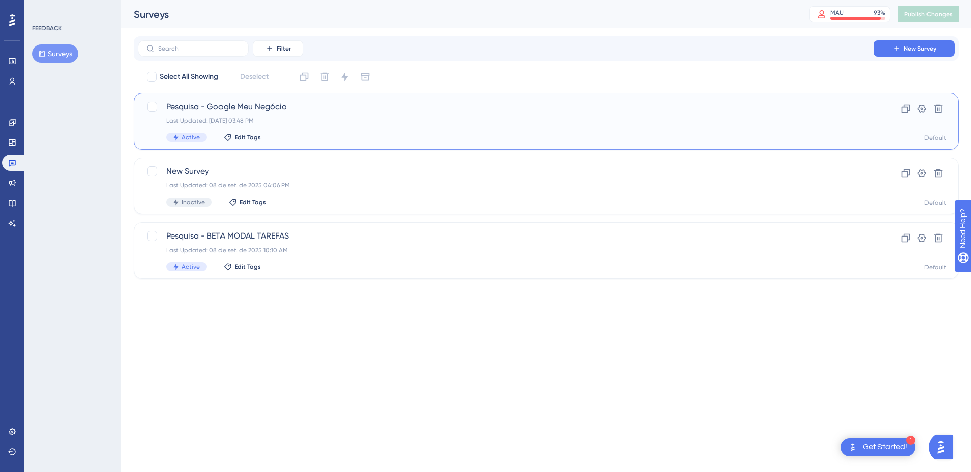
click at [247, 109] on span "Pesquisa - Google Meu Negócio" at bounding box center [505, 107] width 679 height 12
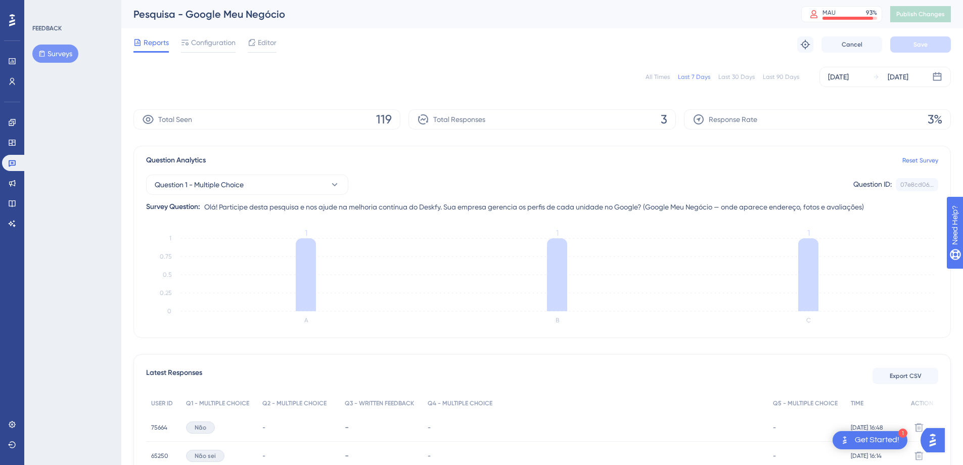
click at [58, 63] on div "FEEDBACK Surveys" at bounding box center [72, 232] width 97 height 465
click at [59, 57] on button "Surveys" at bounding box center [55, 54] width 46 height 18
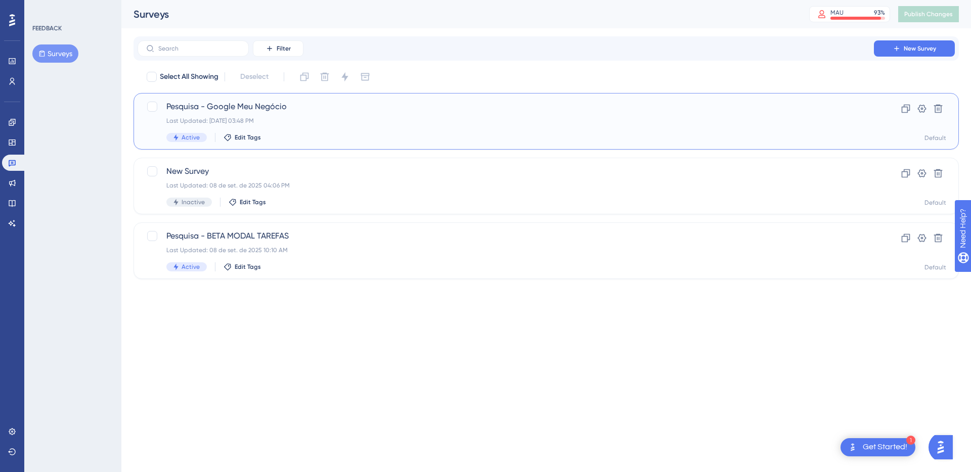
click at [265, 106] on span "Pesquisa - Google Meu Negócio" at bounding box center [505, 107] width 679 height 12
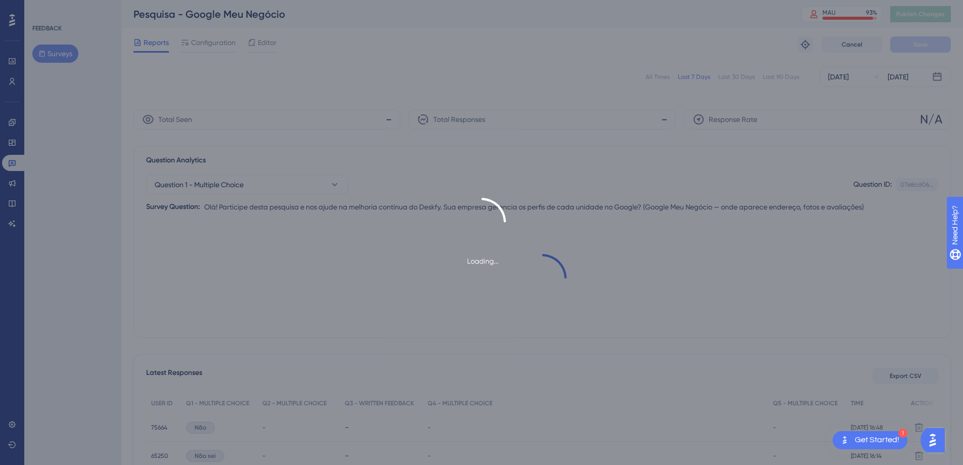
click at [265, 106] on div "Loading..." at bounding box center [481, 232] width 963 height 465
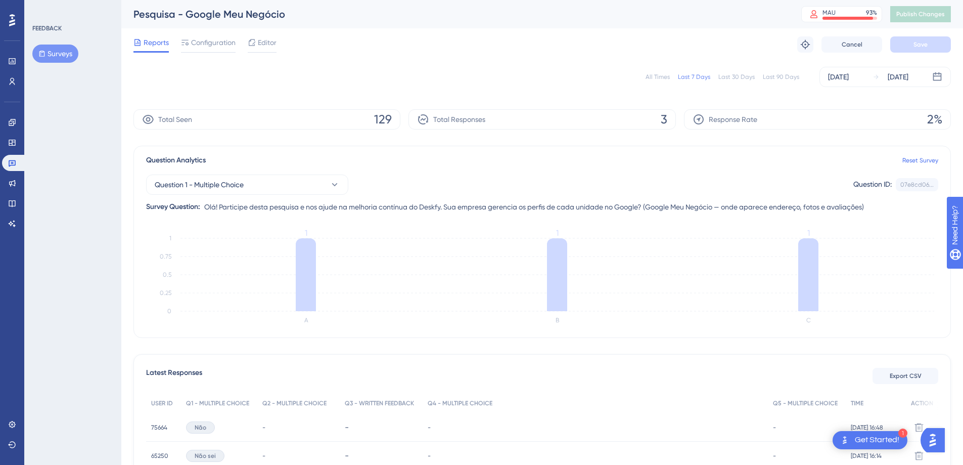
click at [65, 55] on button "Surveys" at bounding box center [55, 54] width 46 height 18
